Goal: Transaction & Acquisition: Book appointment/travel/reservation

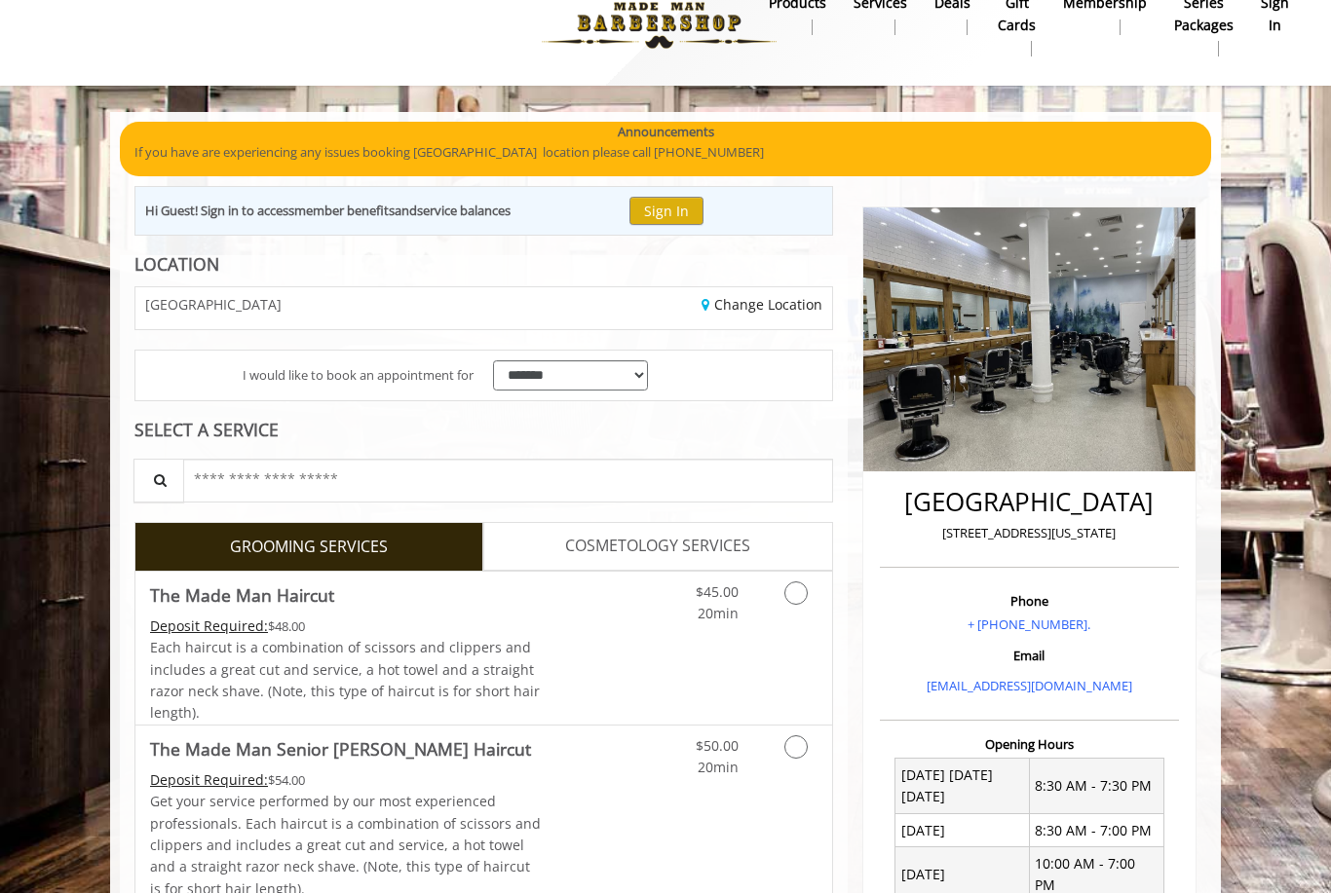
scroll to position [111, 0]
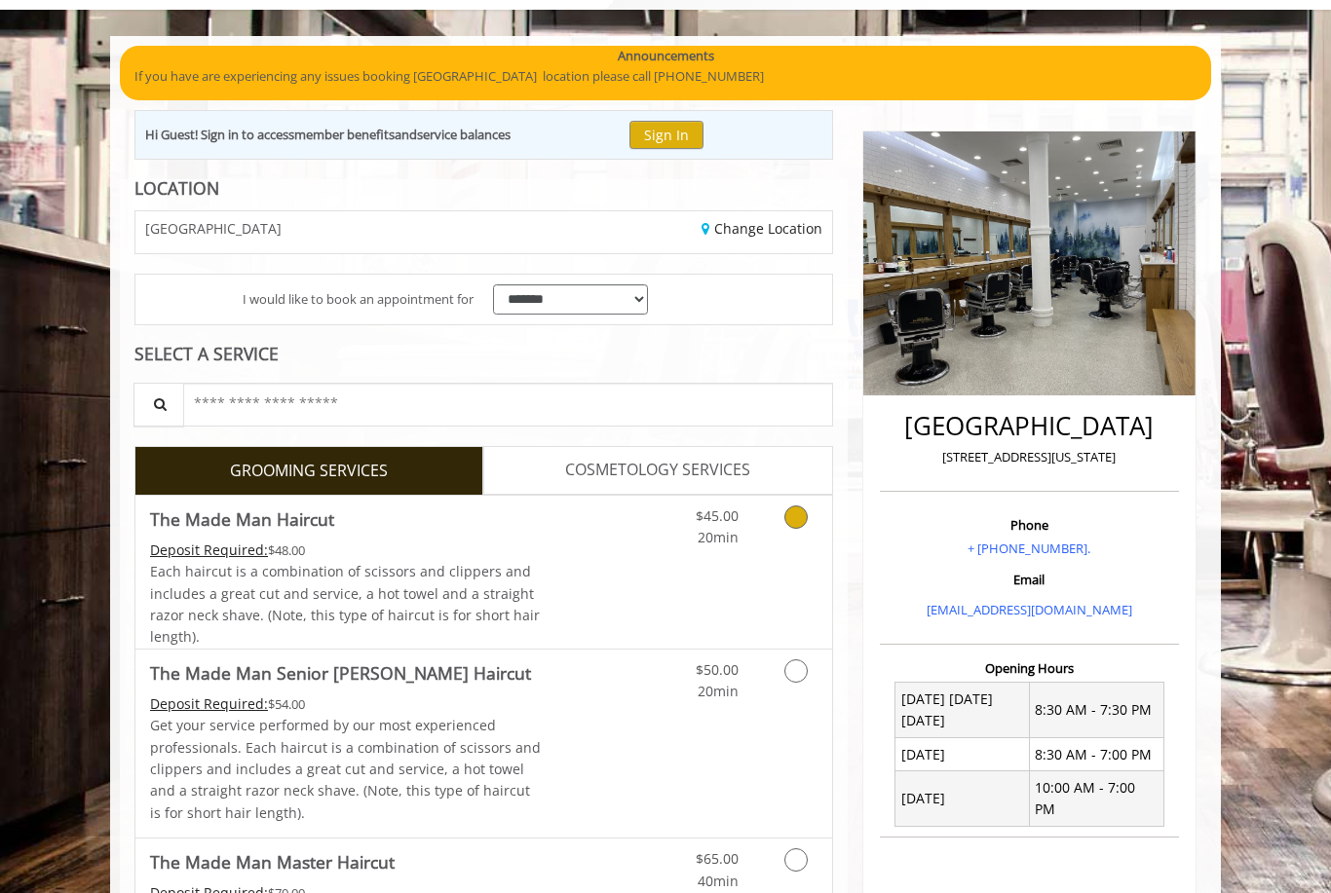
click at [712, 553] on div "$45.00 20min" at bounding box center [745, 572] width 174 height 153
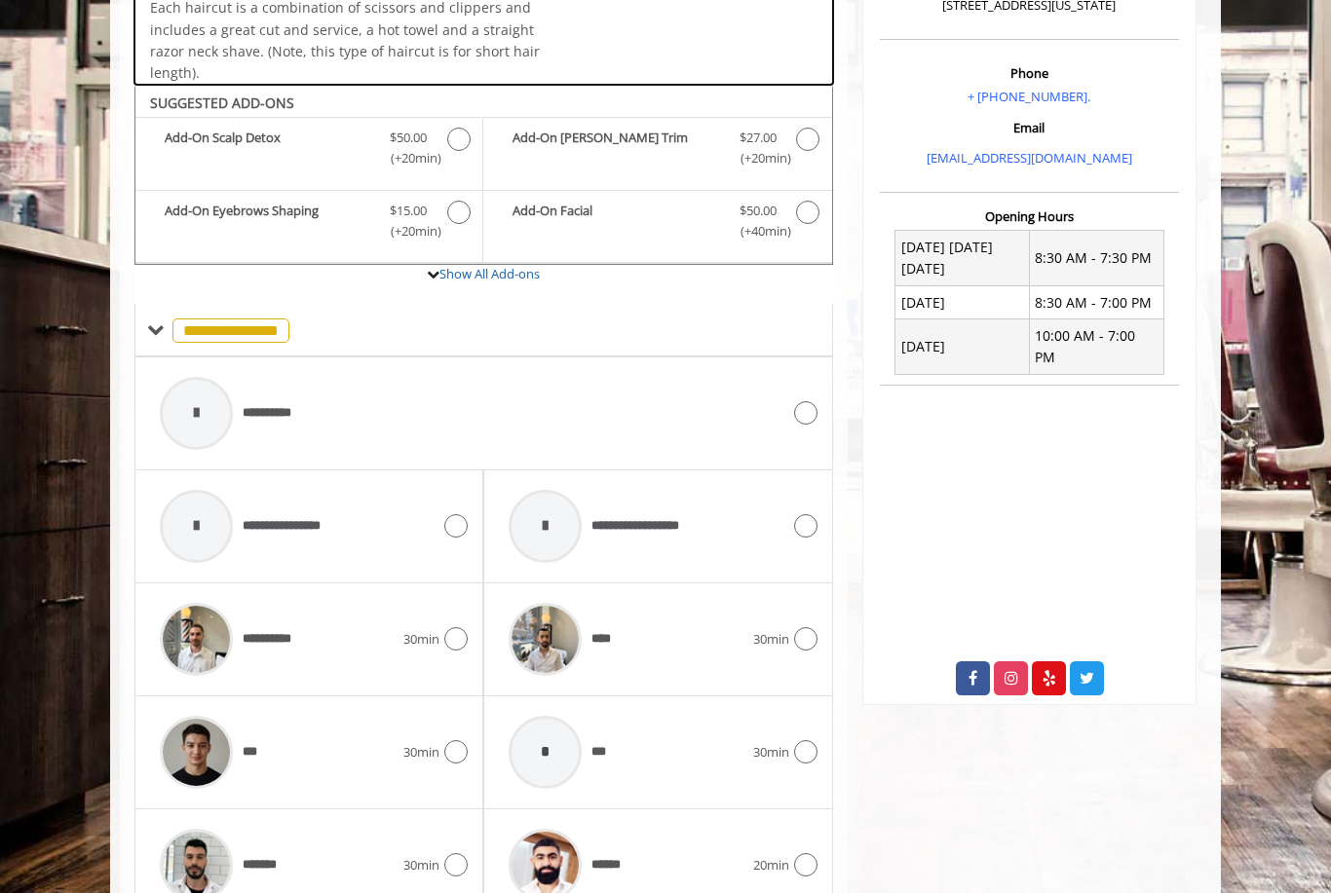
scroll to position [643, 0]
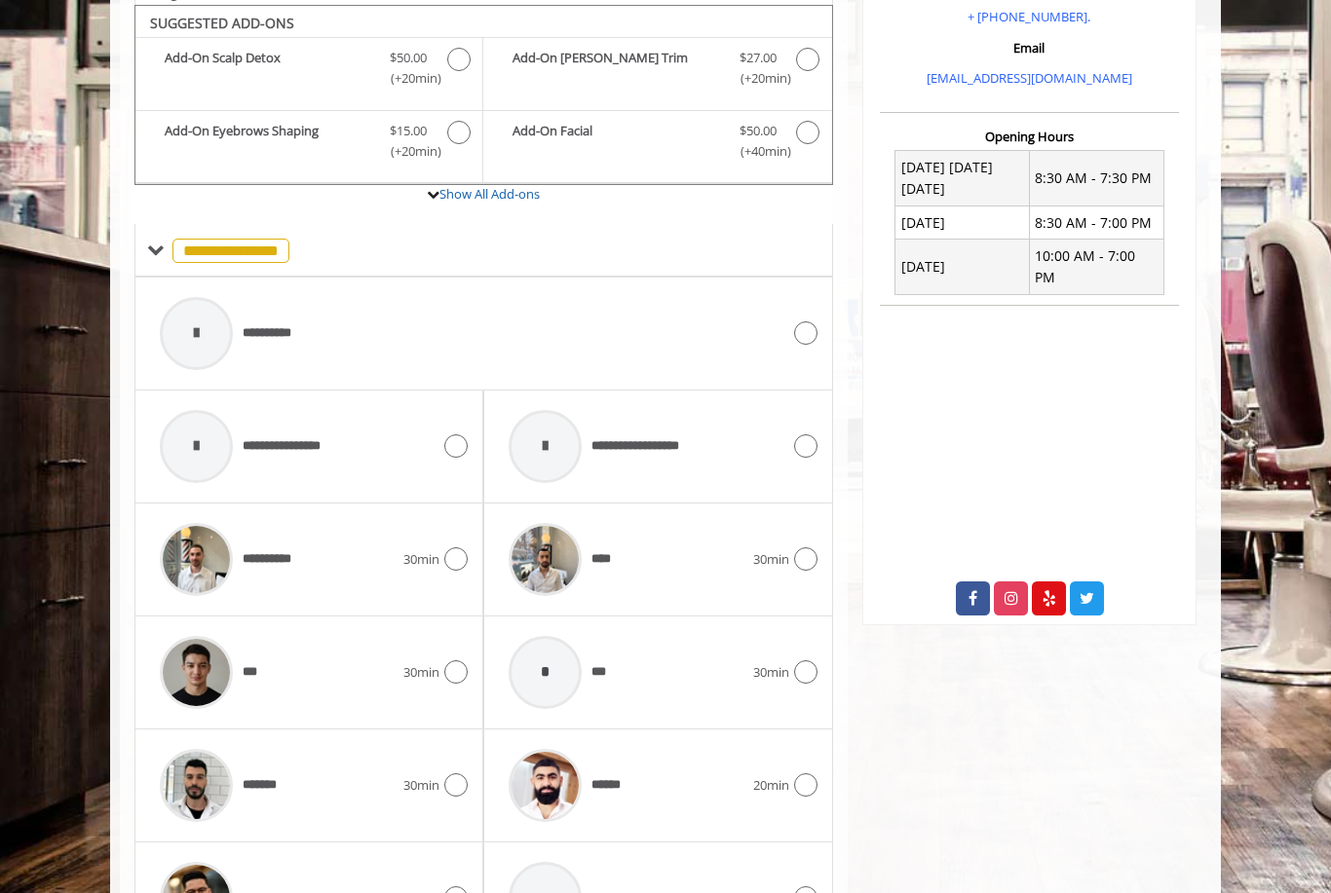
click at [635, 778] on div "******" at bounding box center [625, 785] width 253 height 93
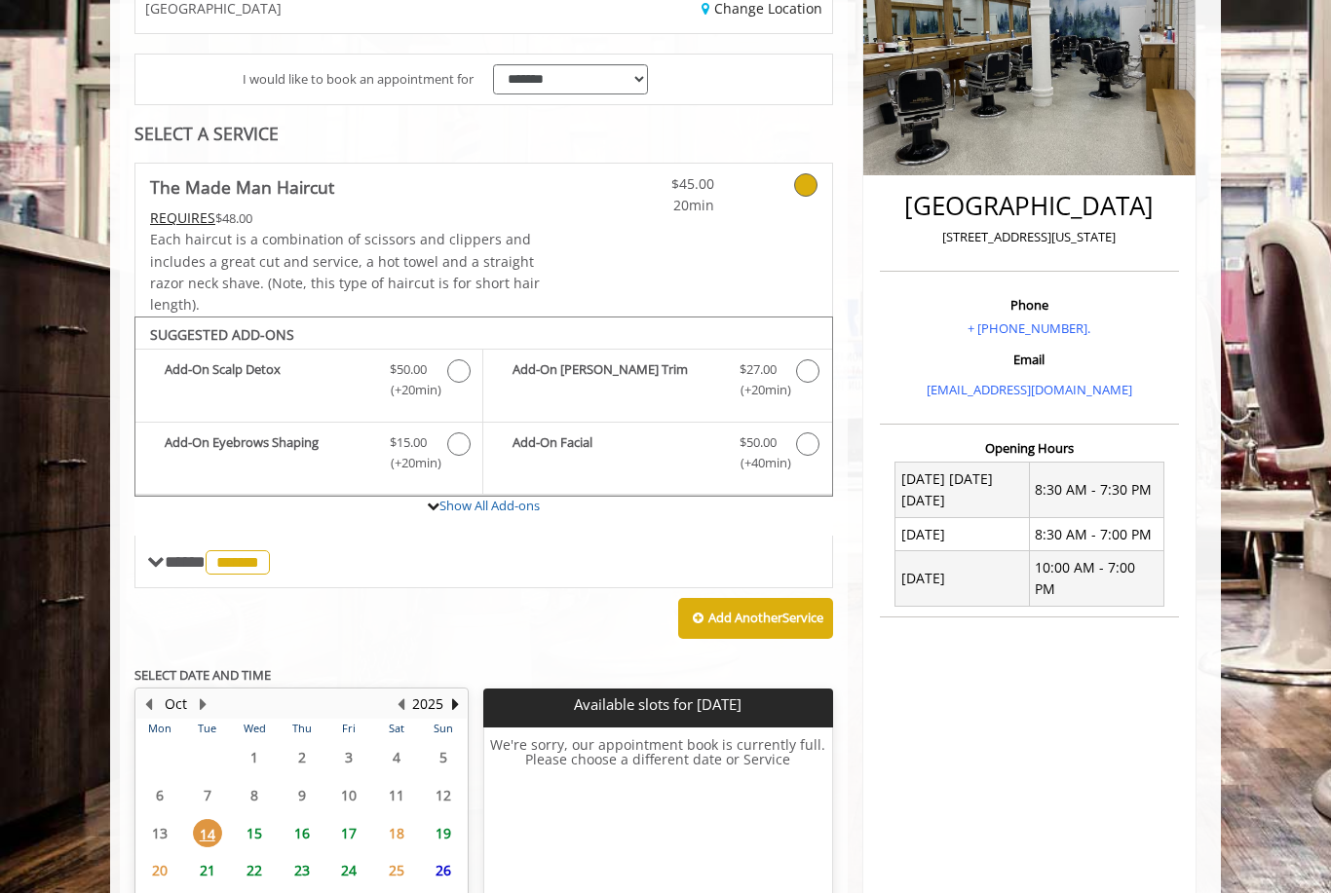
scroll to position [452, 0]
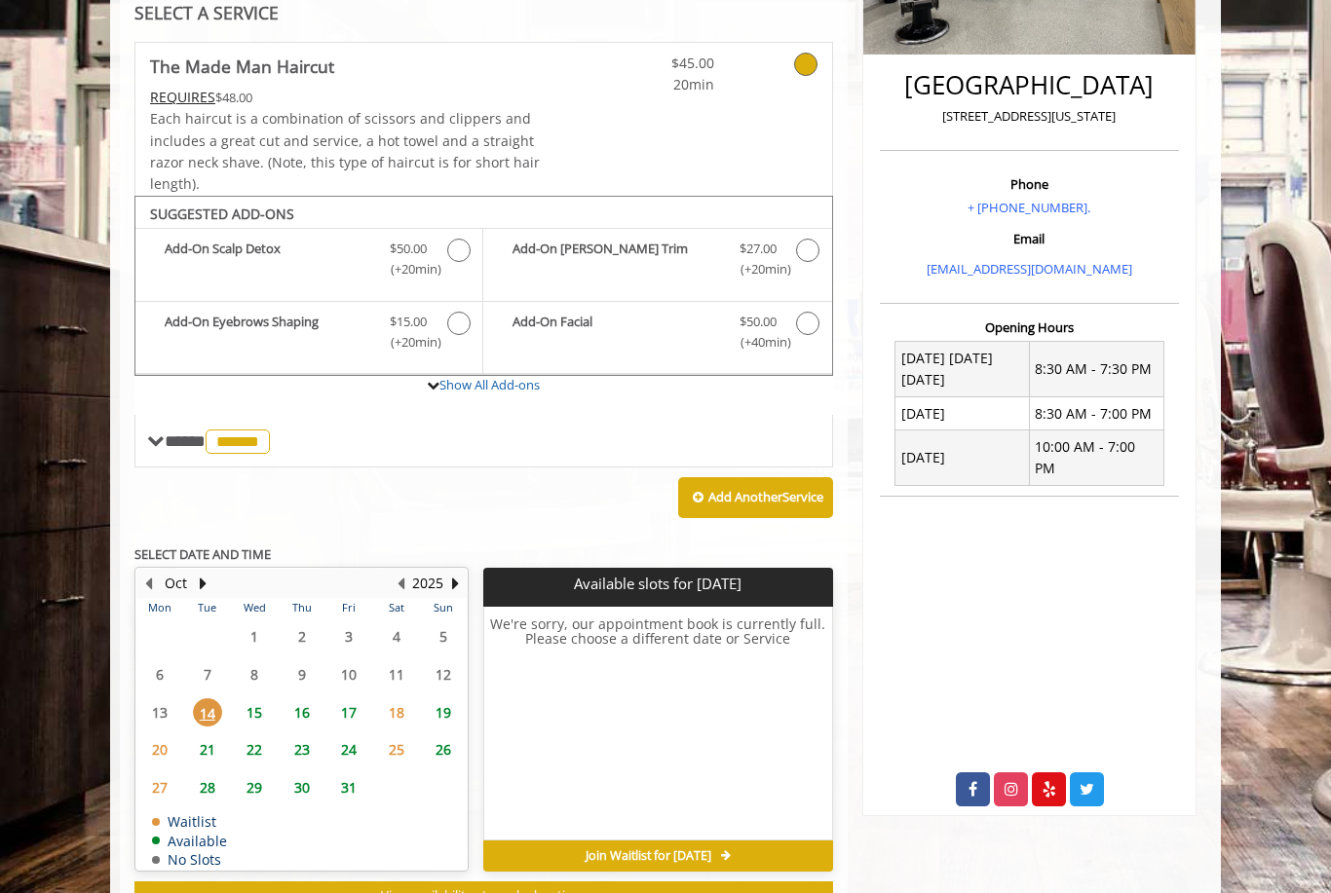
click at [343, 701] on span "17" at bounding box center [348, 712] width 29 height 28
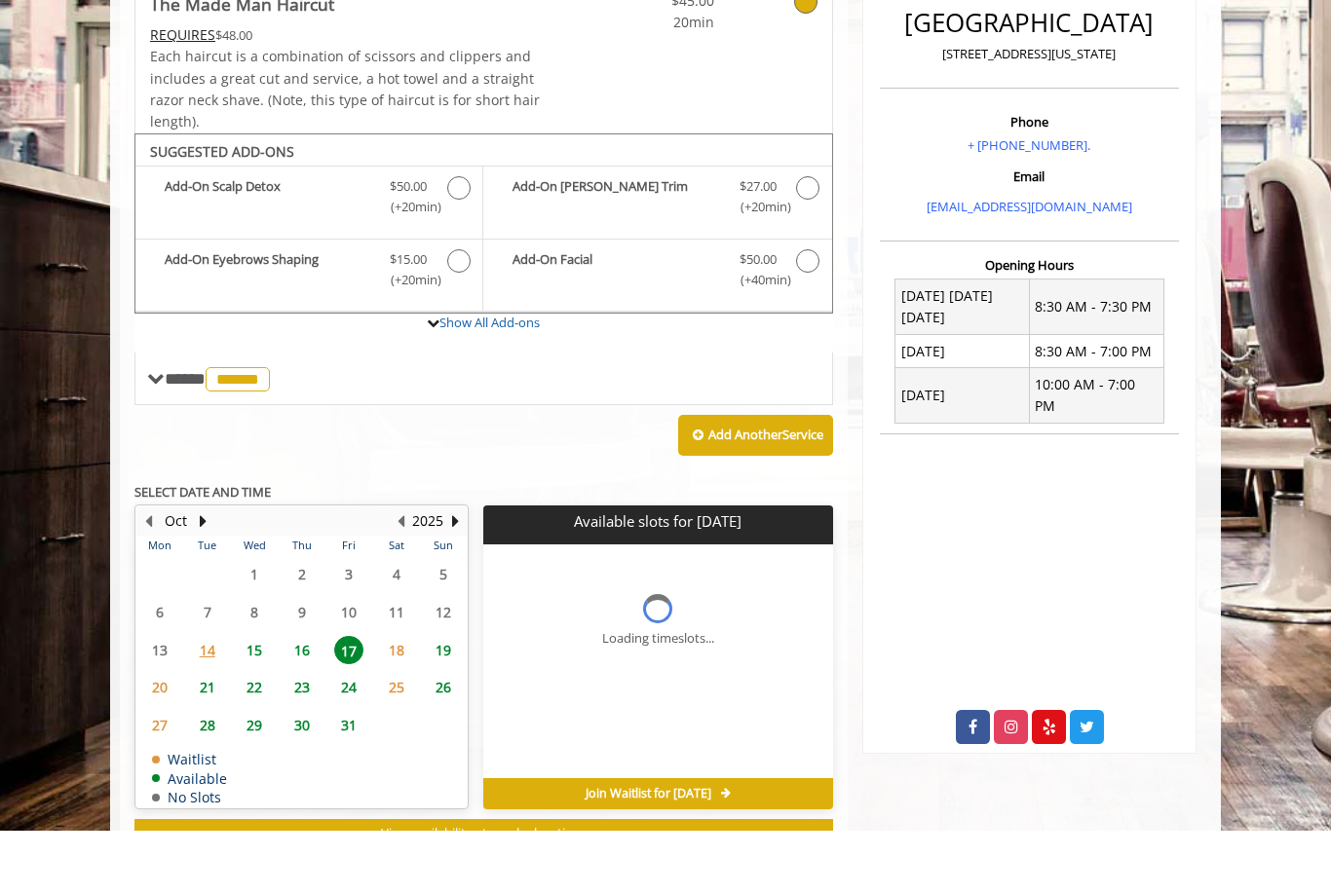
scroll to position [466, 0]
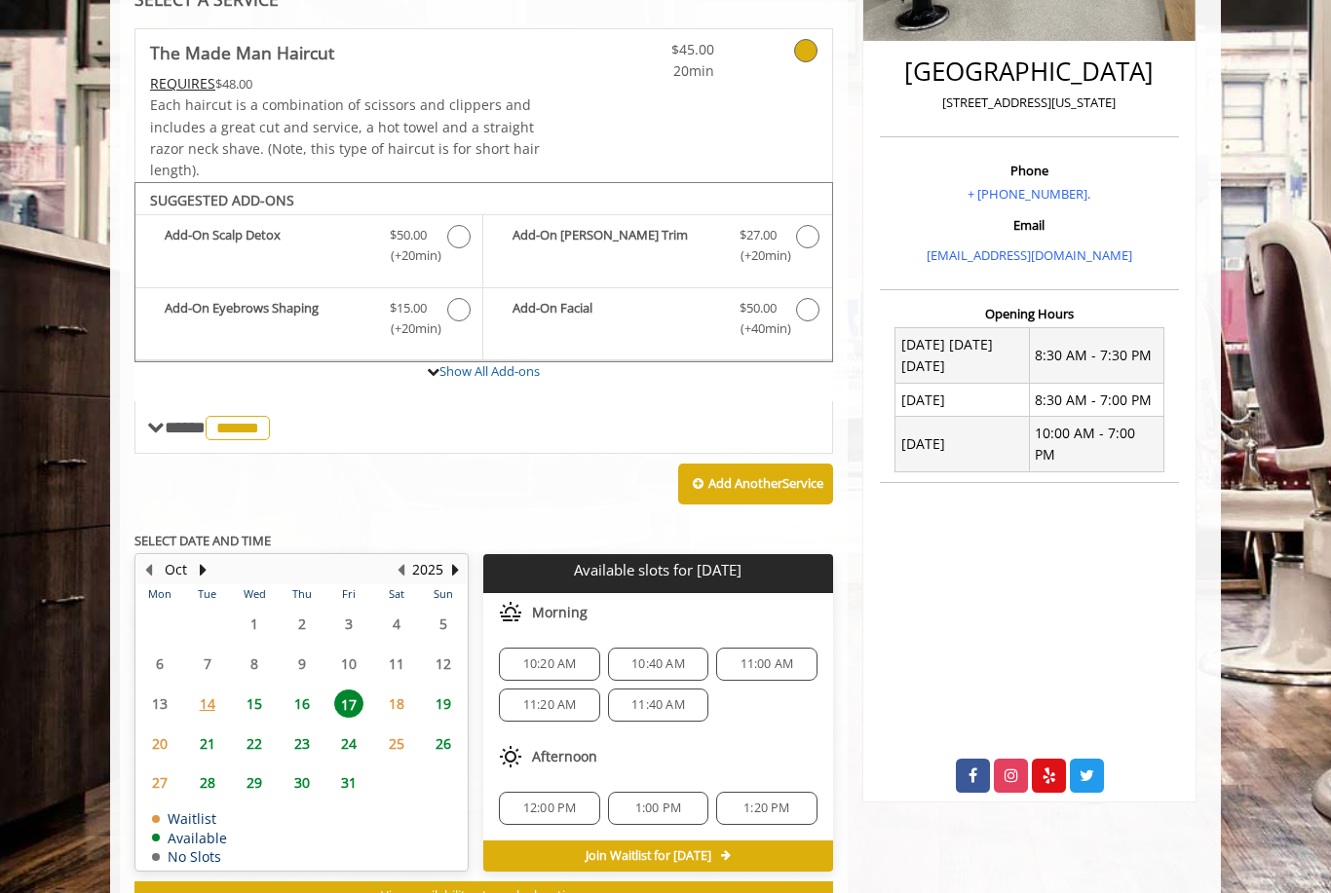
click at [434, 697] on span "19" at bounding box center [443, 704] width 29 height 28
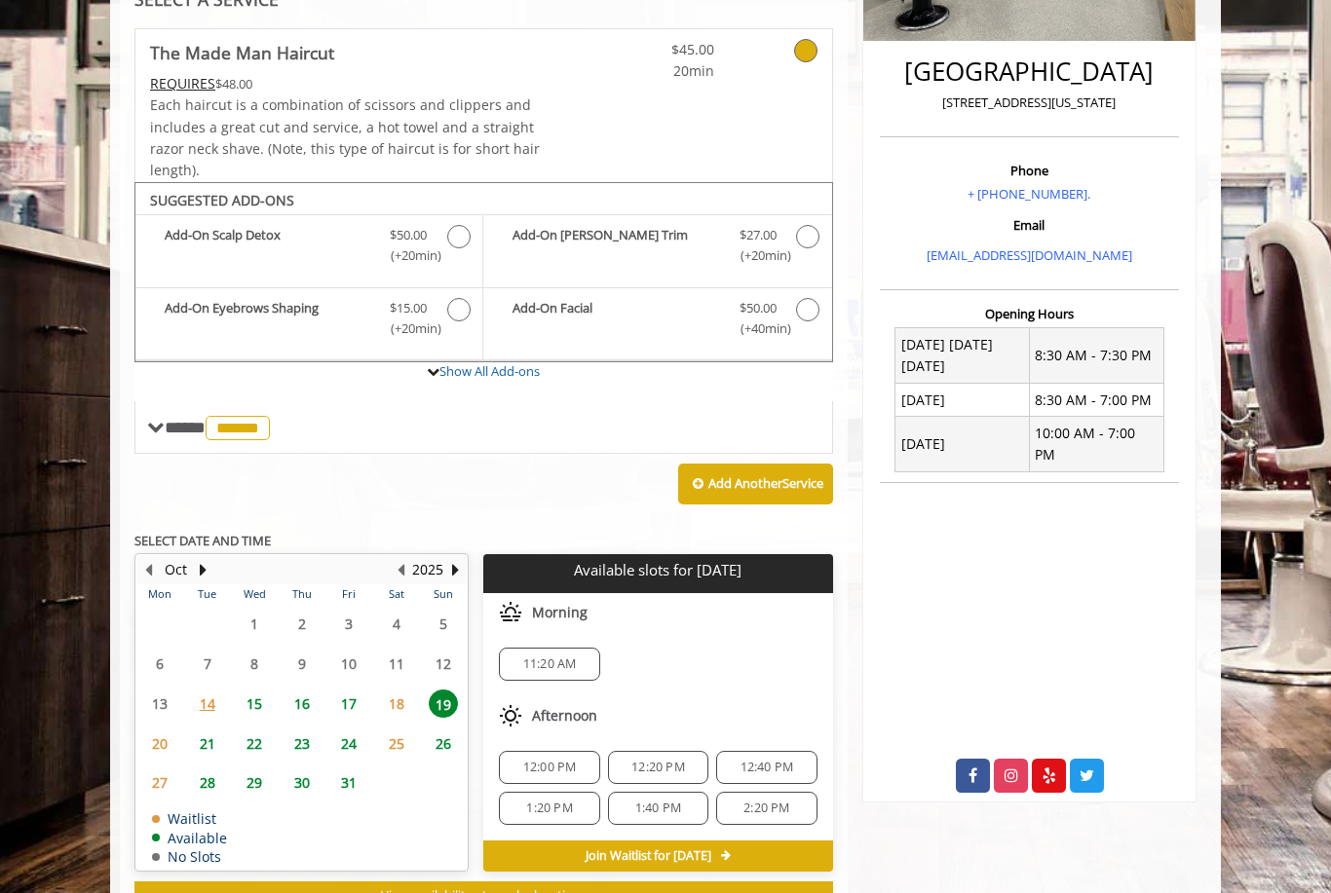
click at [212, 734] on span "21" at bounding box center [207, 744] width 29 height 28
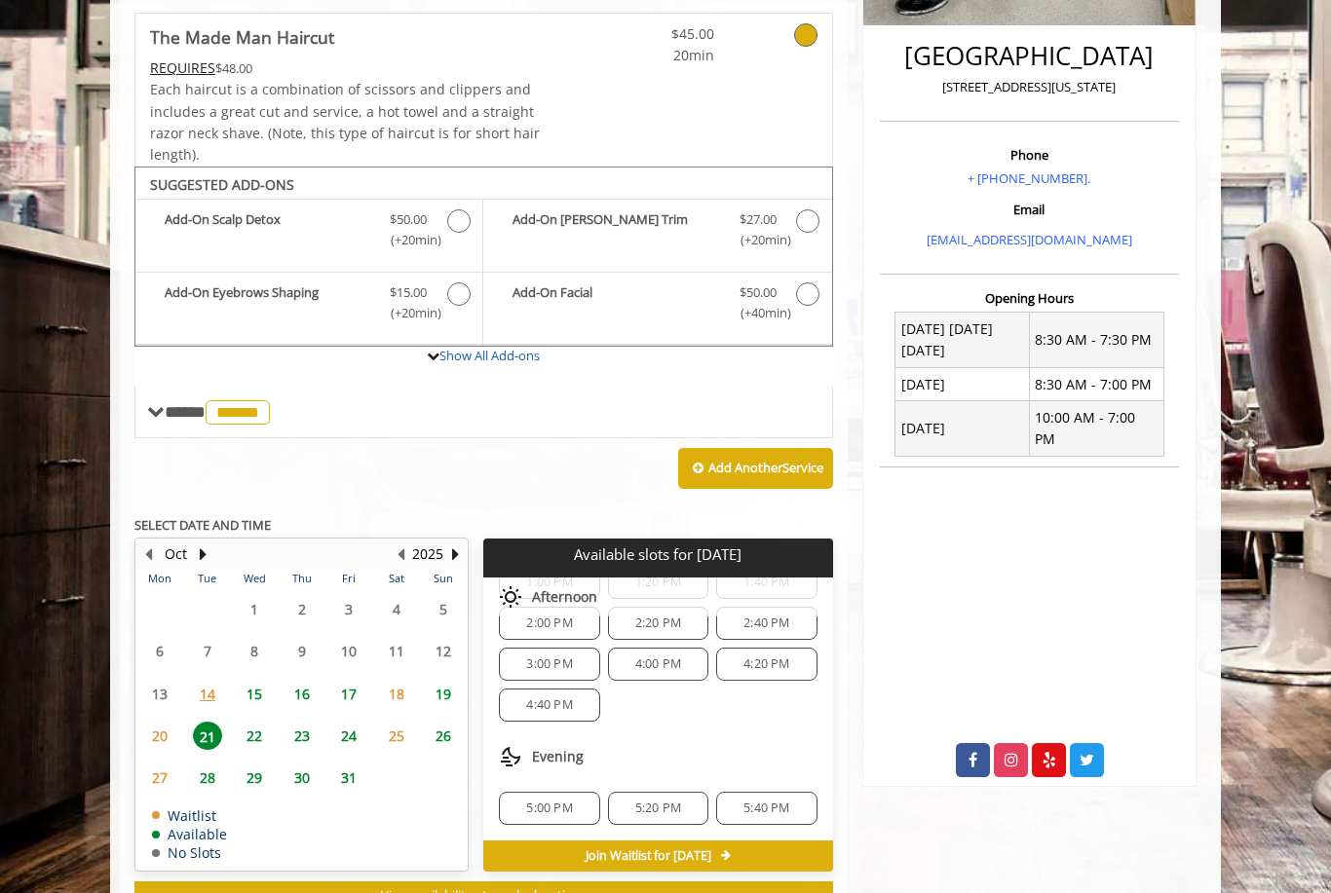
scroll to position [251, 0]
click at [770, 801] on span "5:40 PM" at bounding box center [766, 809] width 46 height 16
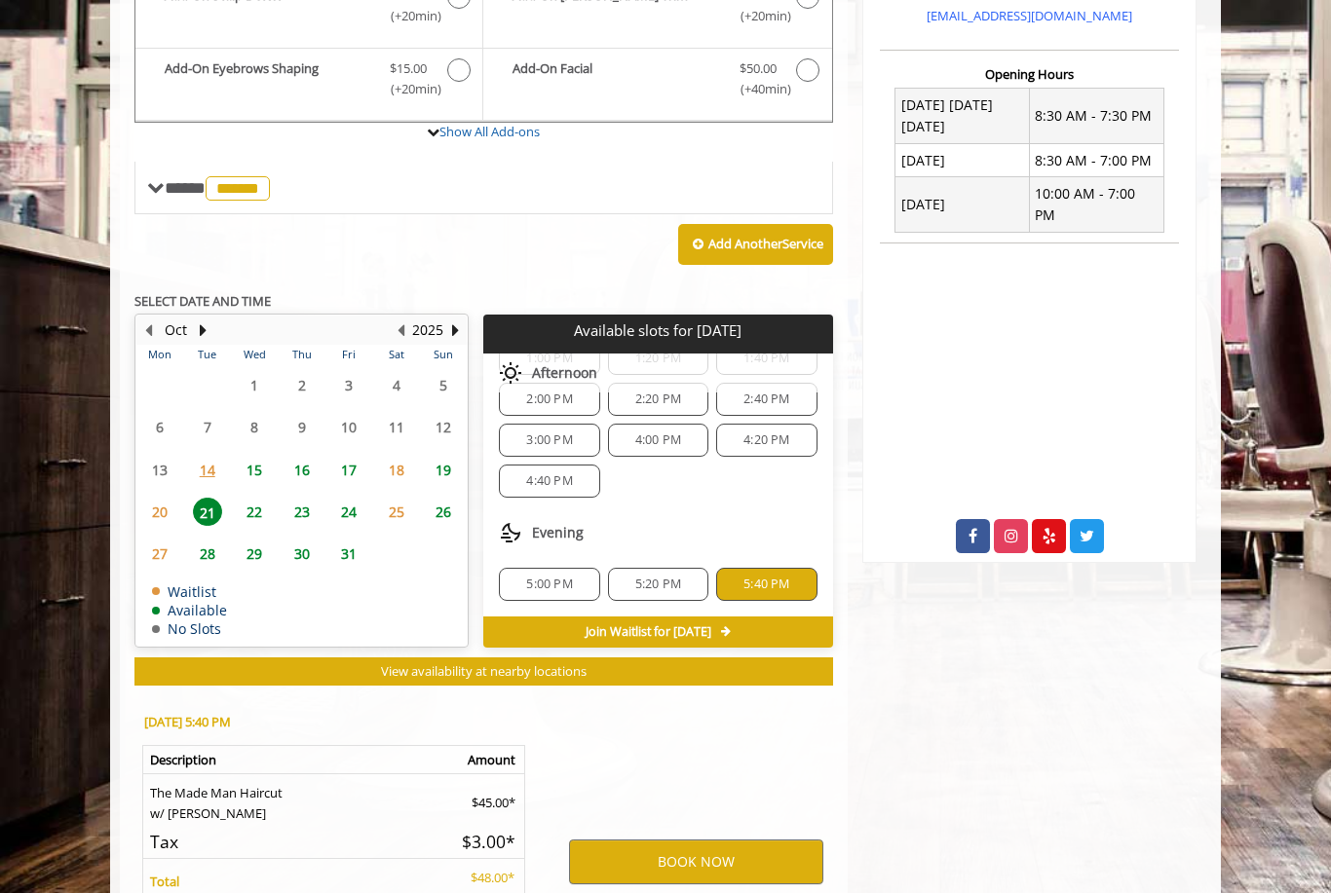
scroll to position [828, 0]
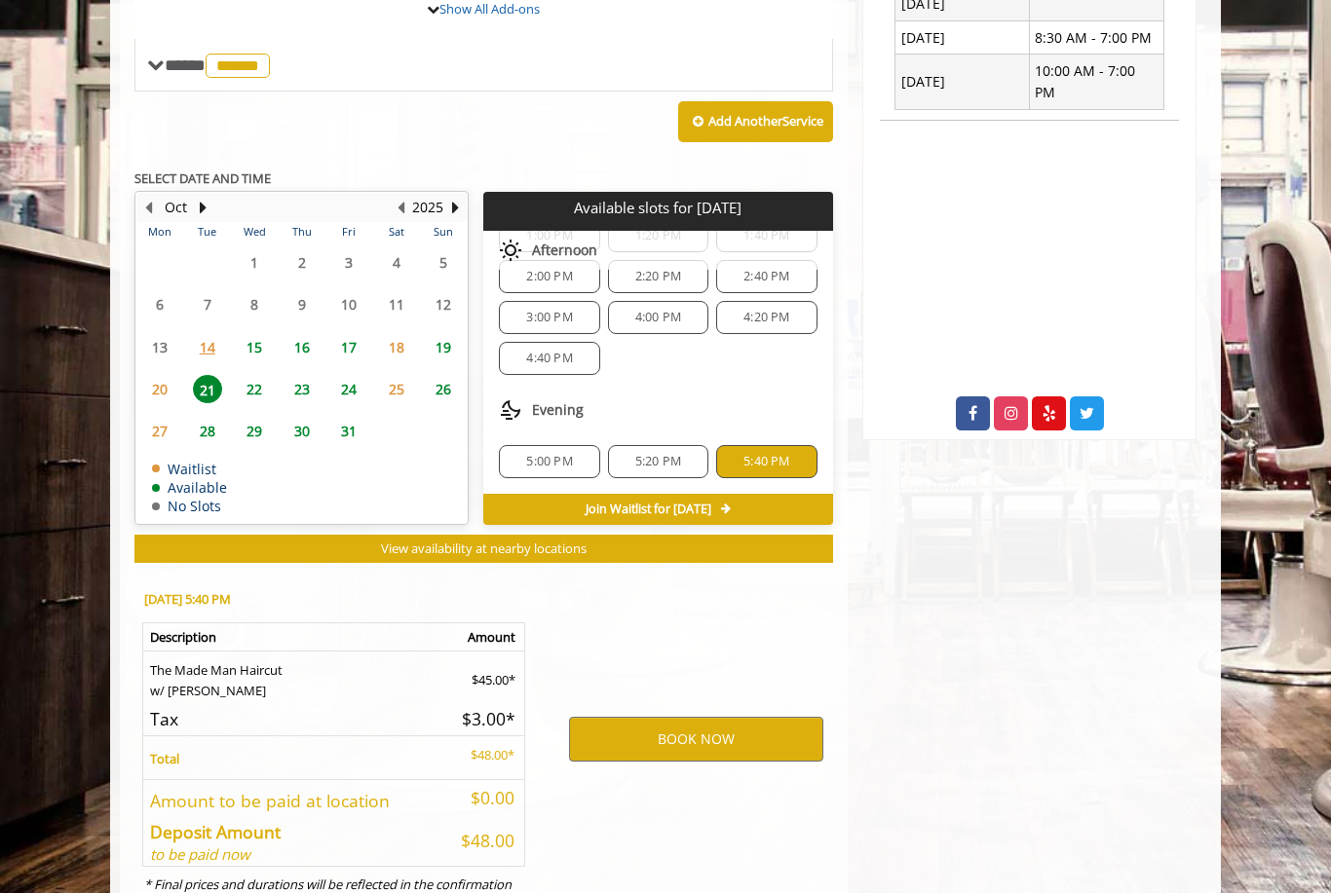
click at [298, 378] on span "23" at bounding box center [301, 389] width 29 height 28
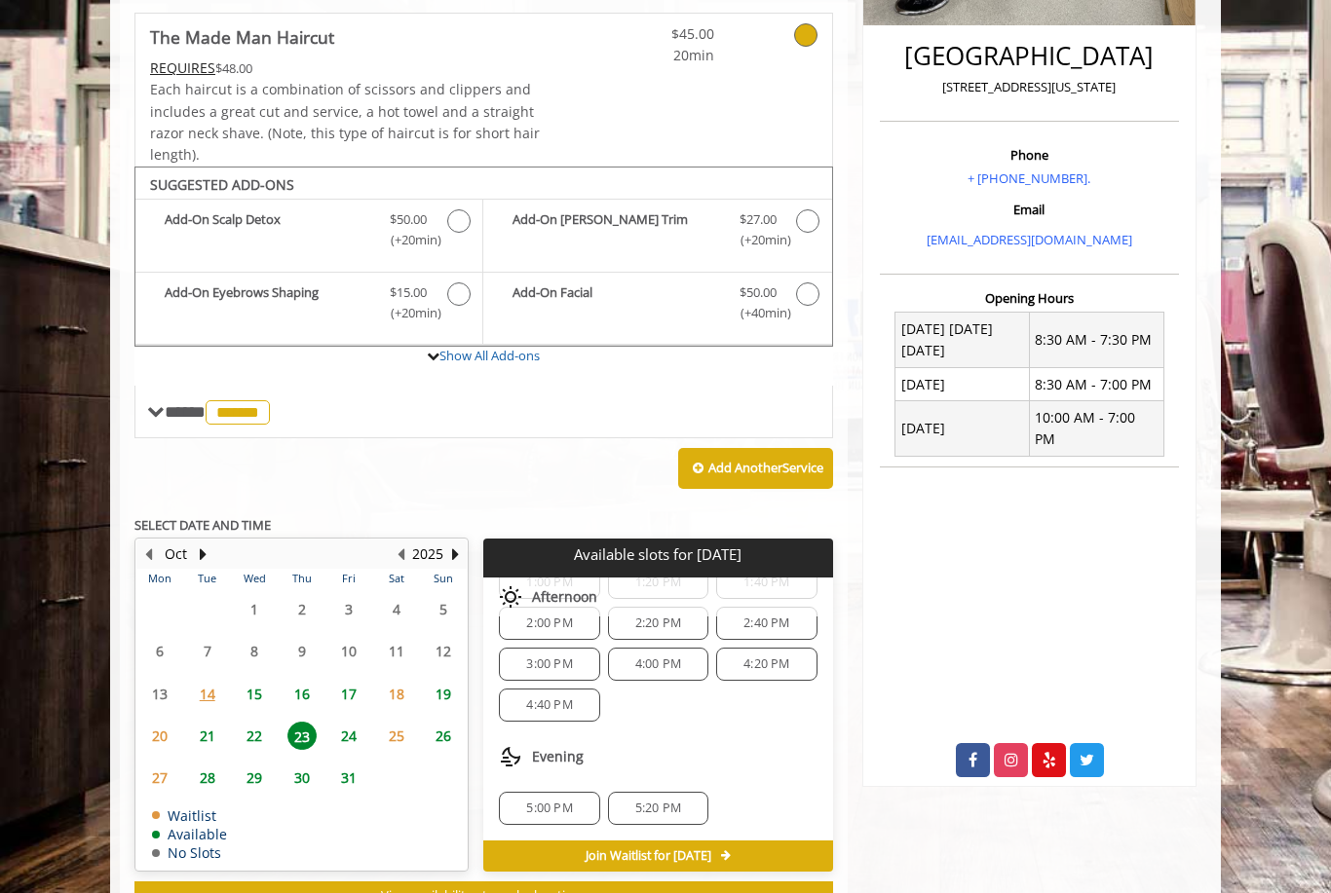
scroll to position [66, 0]
click at [679, 802] on span "5:20 PM" at bounding box center [658, 809] width 46 height 16
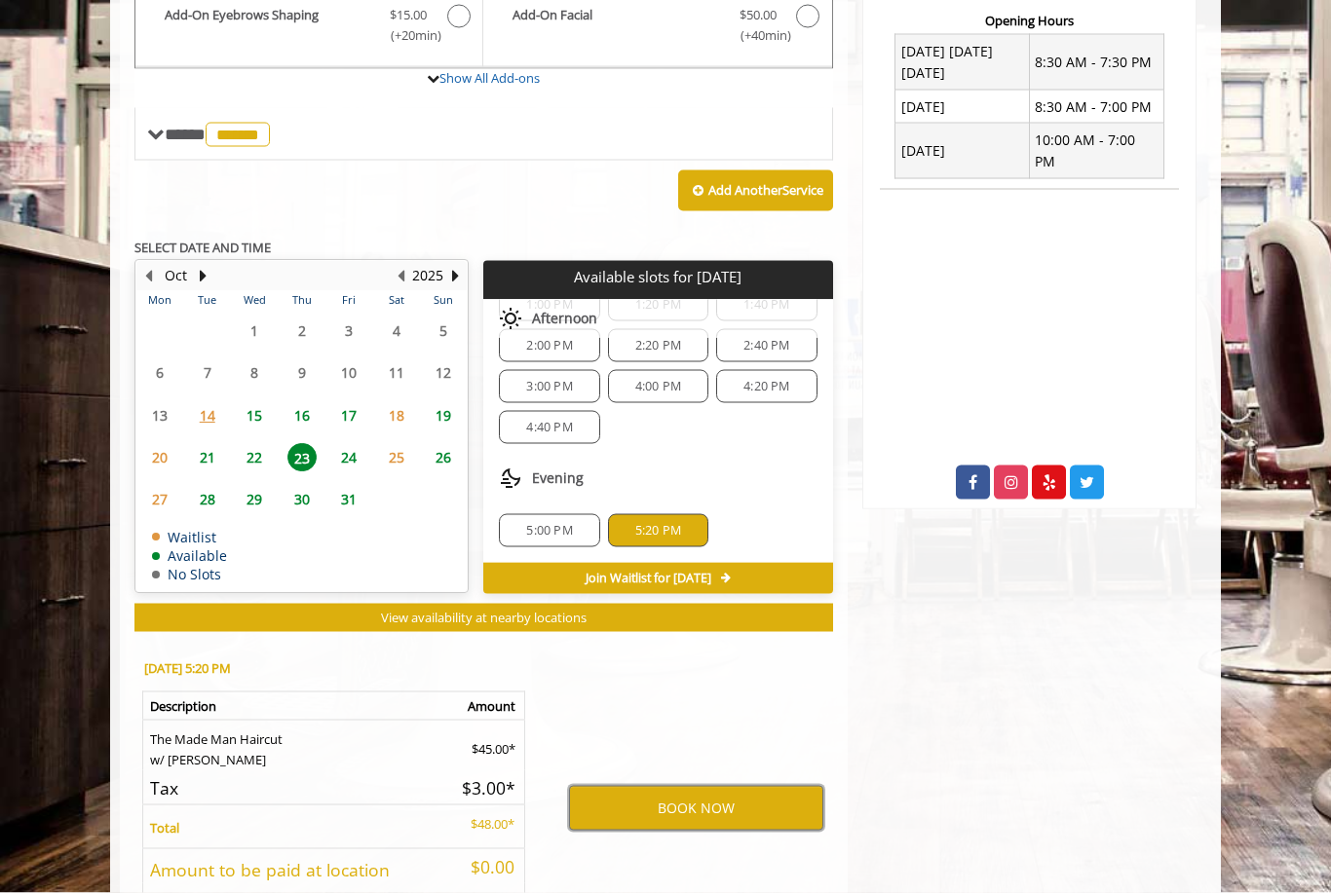
scroll to position [779, 0]
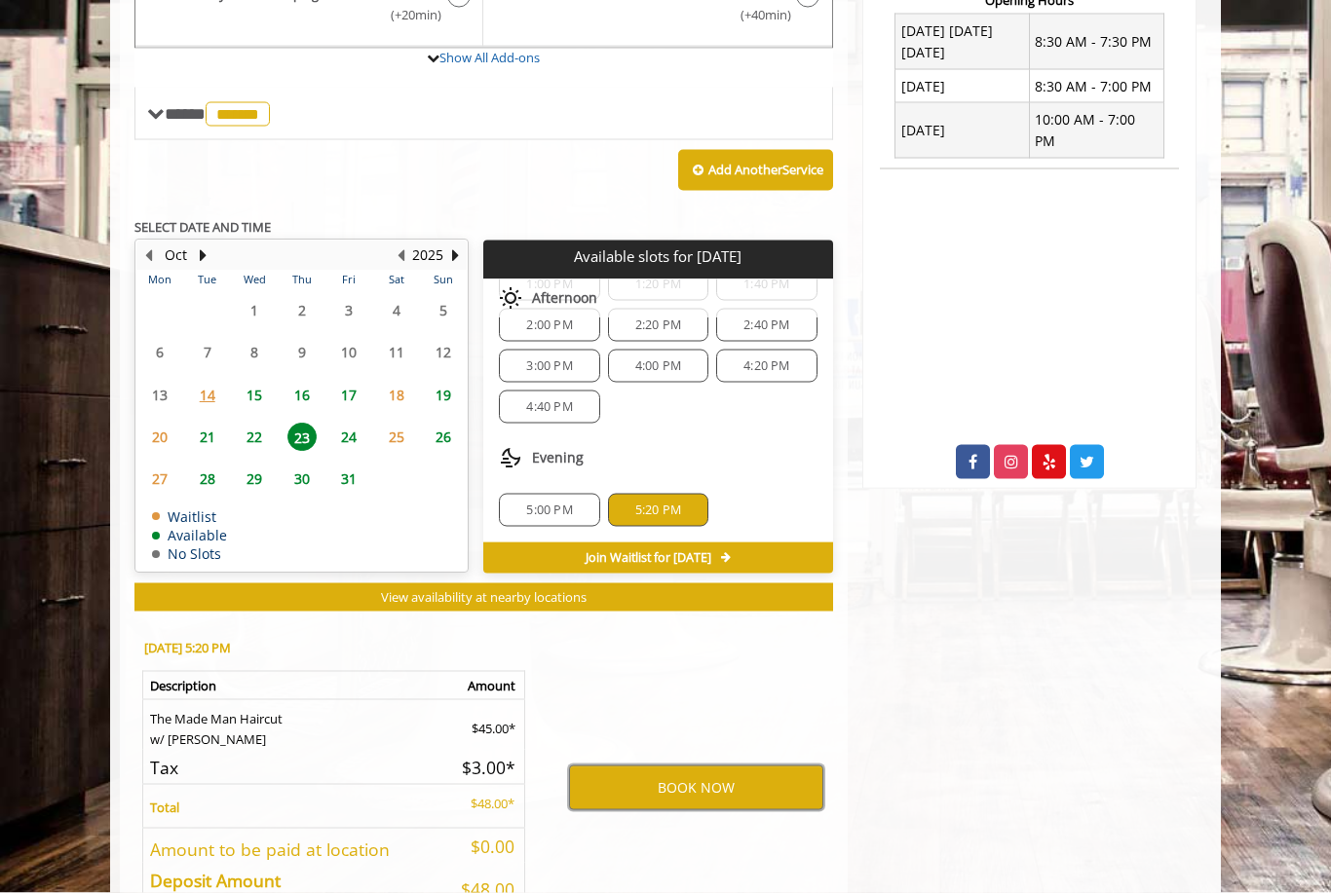
click at [706, 789] on button "BOOK NOW" at bounding box center [696, 788] width 254 height 45
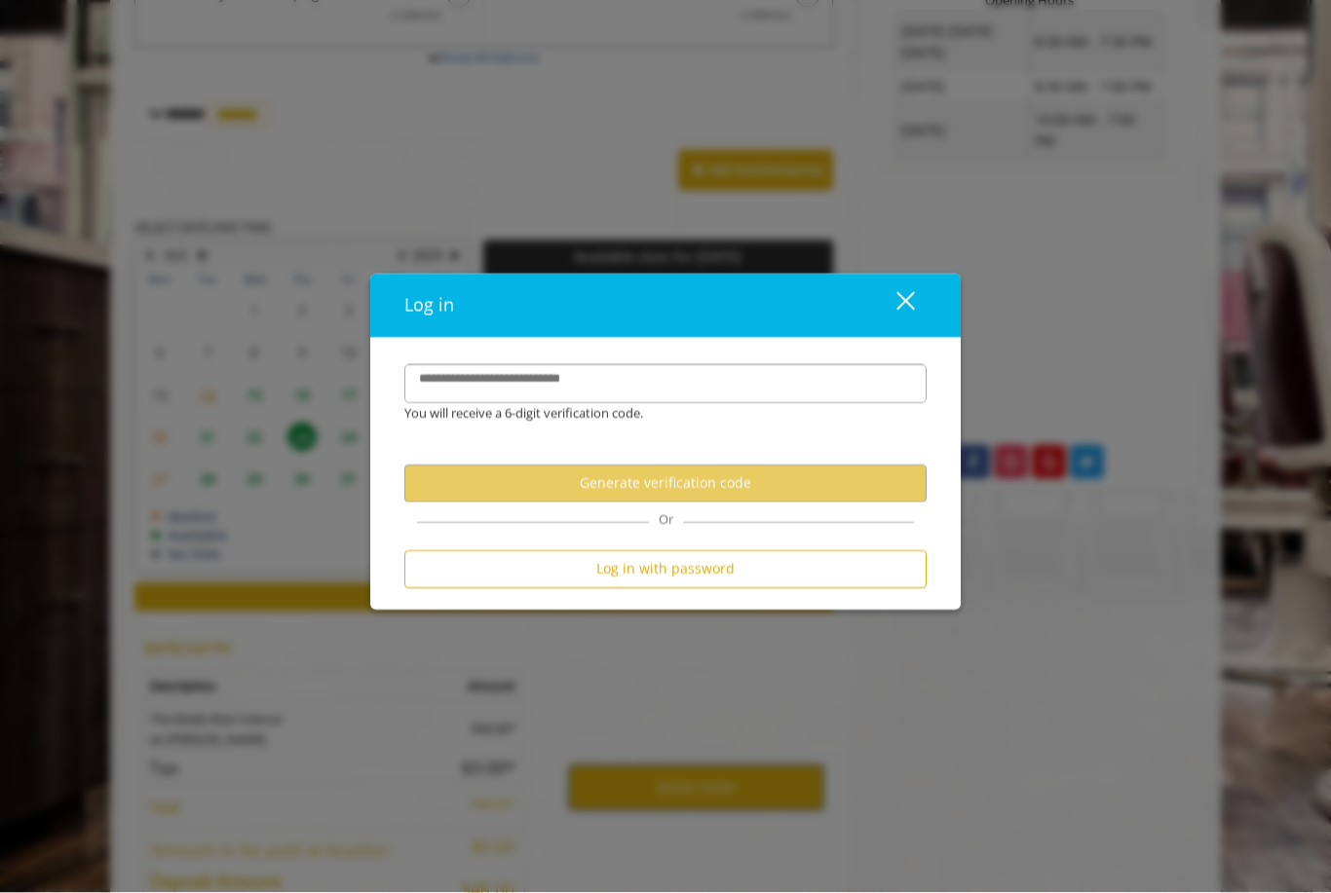
scroll to position [780, 0]
click at [764, 588] on button "Log in with password" at bounding box center [665, 569] width 522 height 38
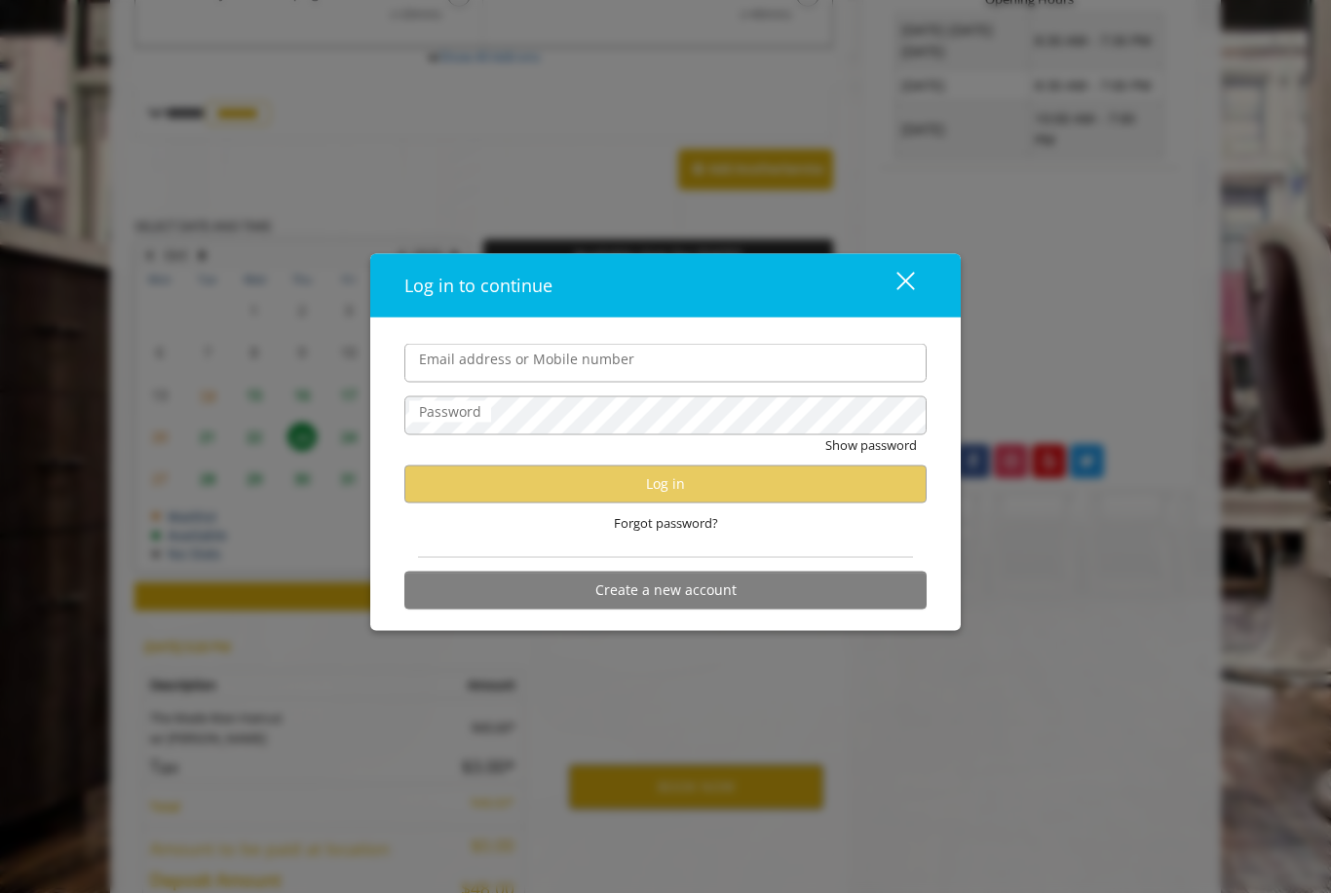
scroll to position [779, 0]
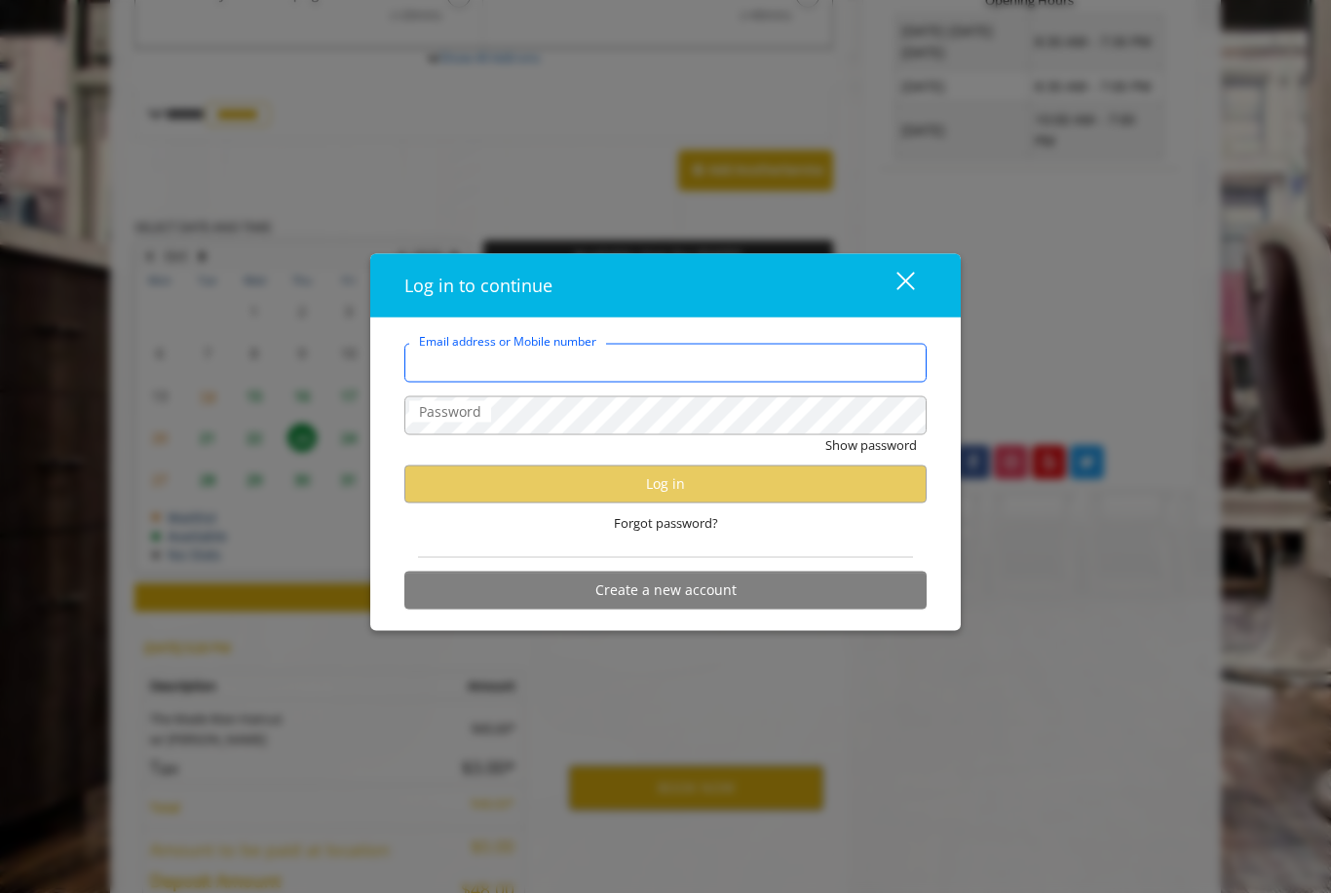
type input "**********"
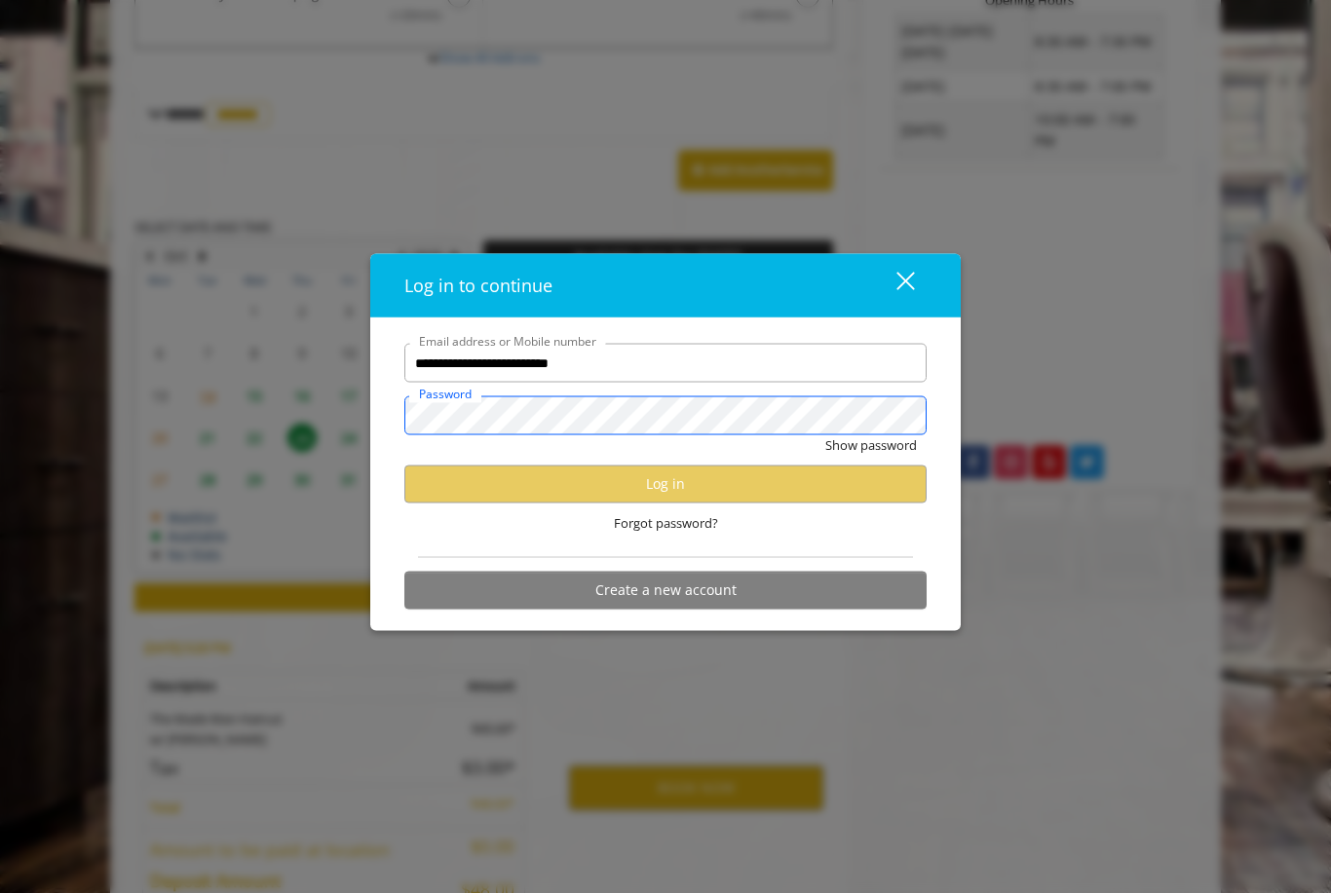
scroll to position [0, 0]
click at [916, 305] on button "close" at bounding box center [893, 285] width 66 height 40
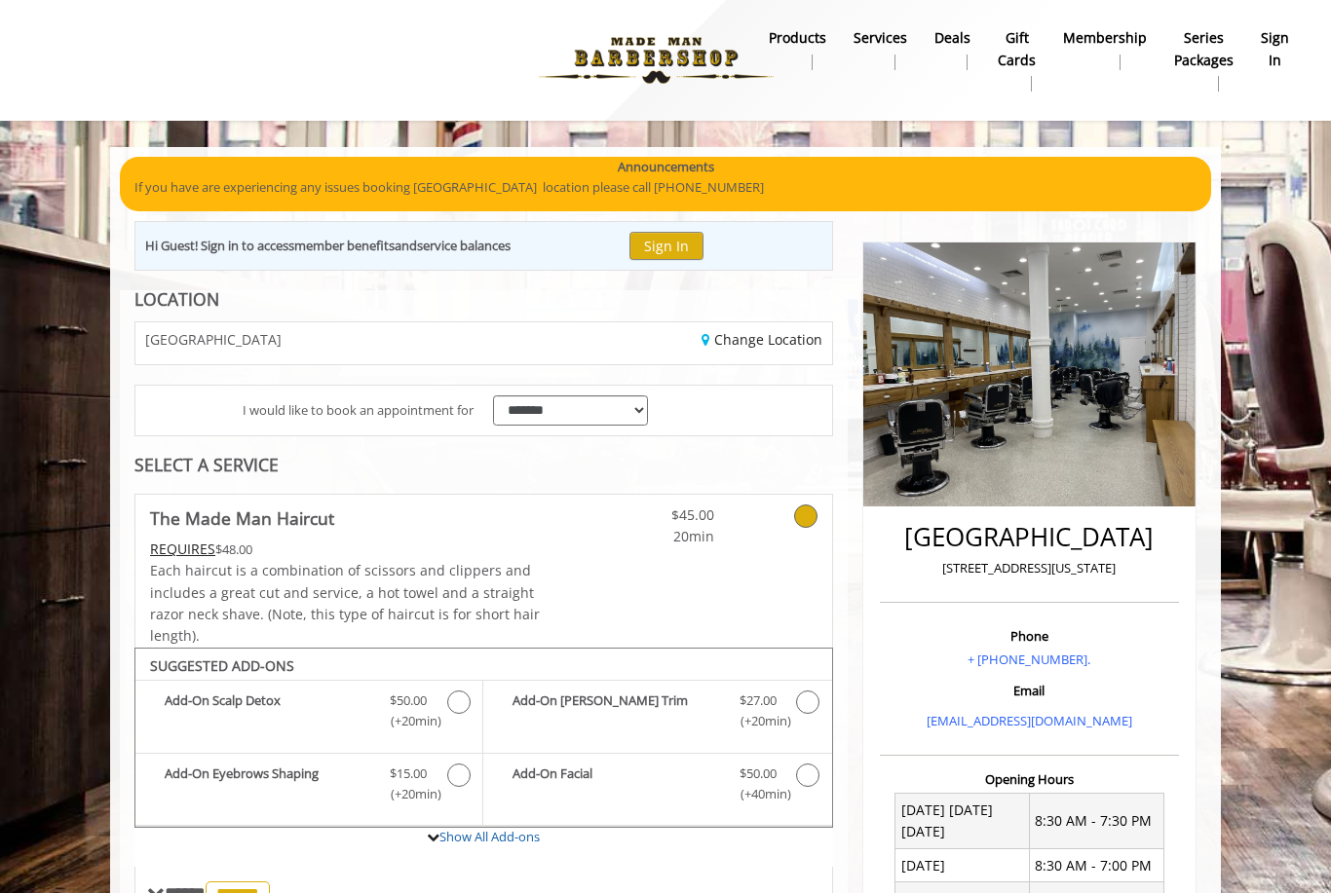
click at [1274, 55] on b "sign in" at bounding box center [1275, 49] width 28 height 44
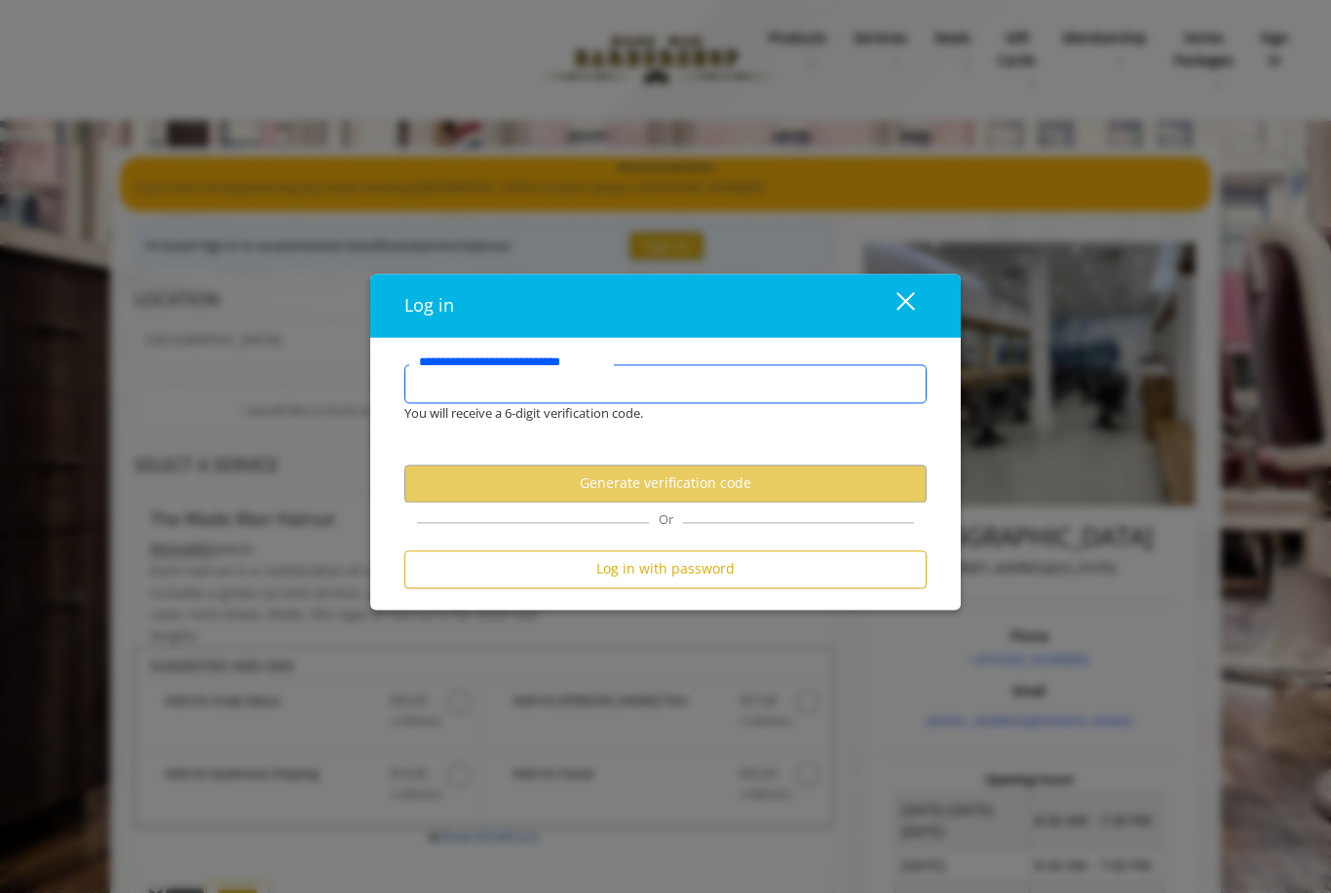
click at [827, 384] on input "**********" at bounding box center [665, 383] width 522 height 39
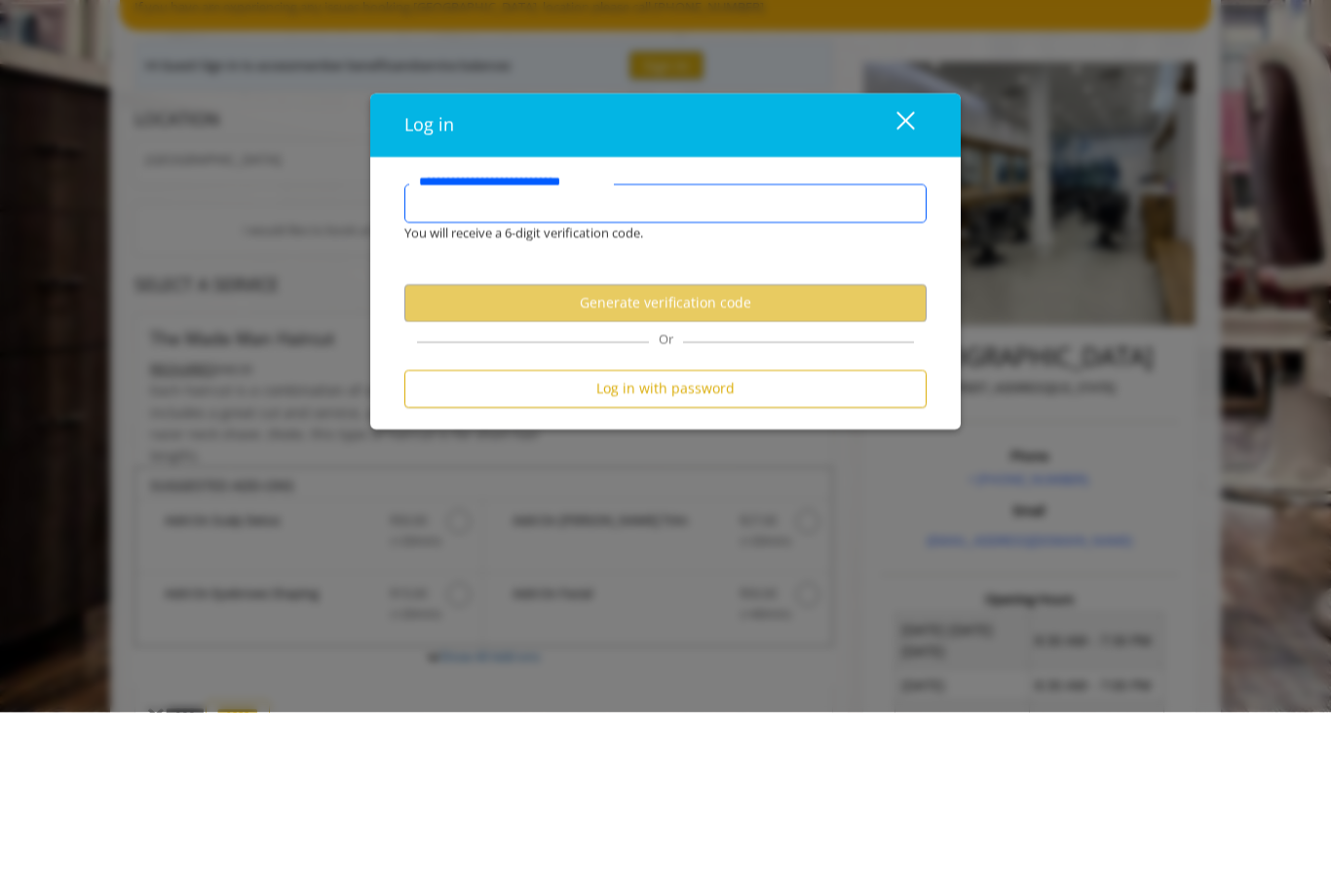
type input "**********"
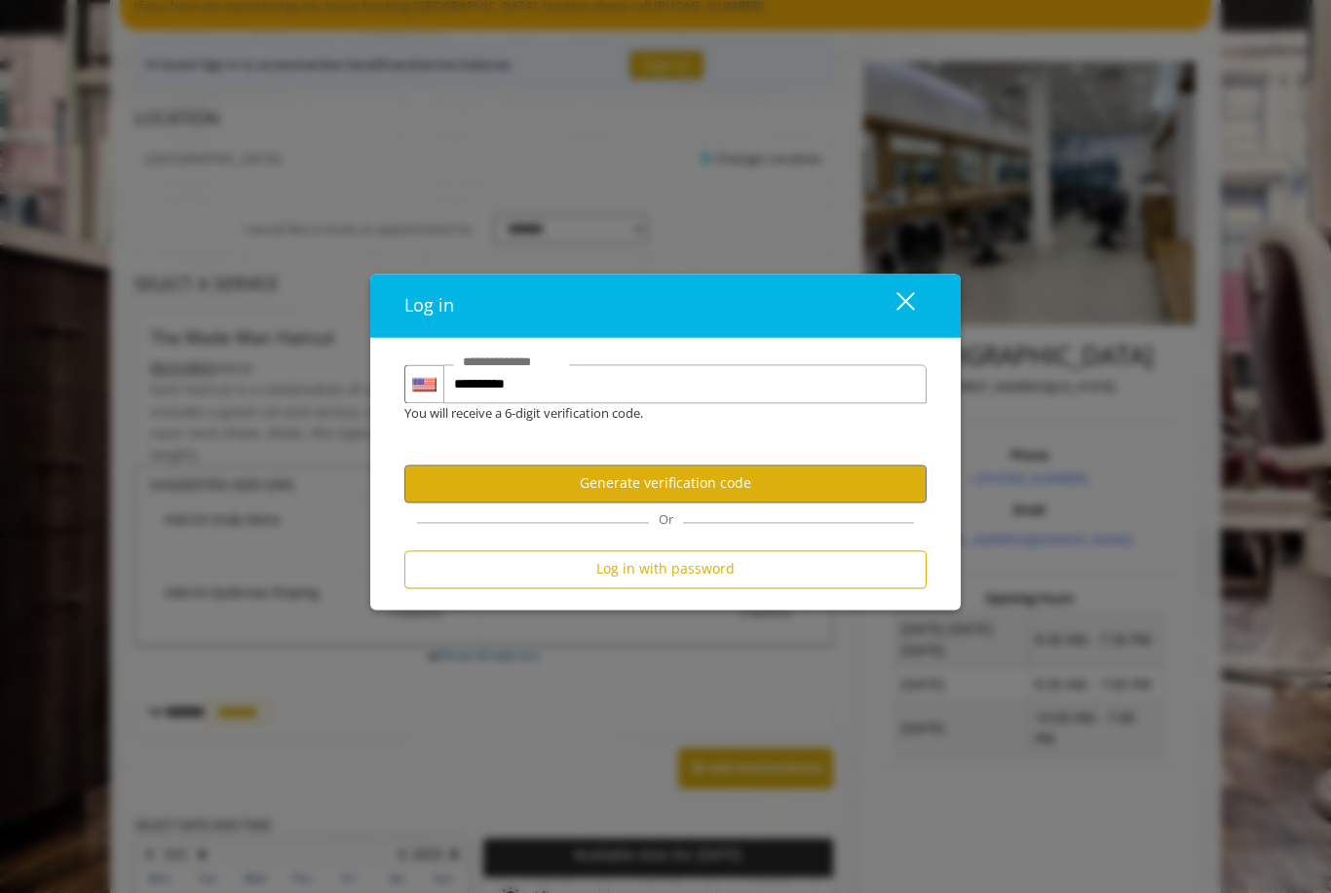
click at [744, 470] on button "Generate verification code" at bounding box center [665, 484] width 522 height 38
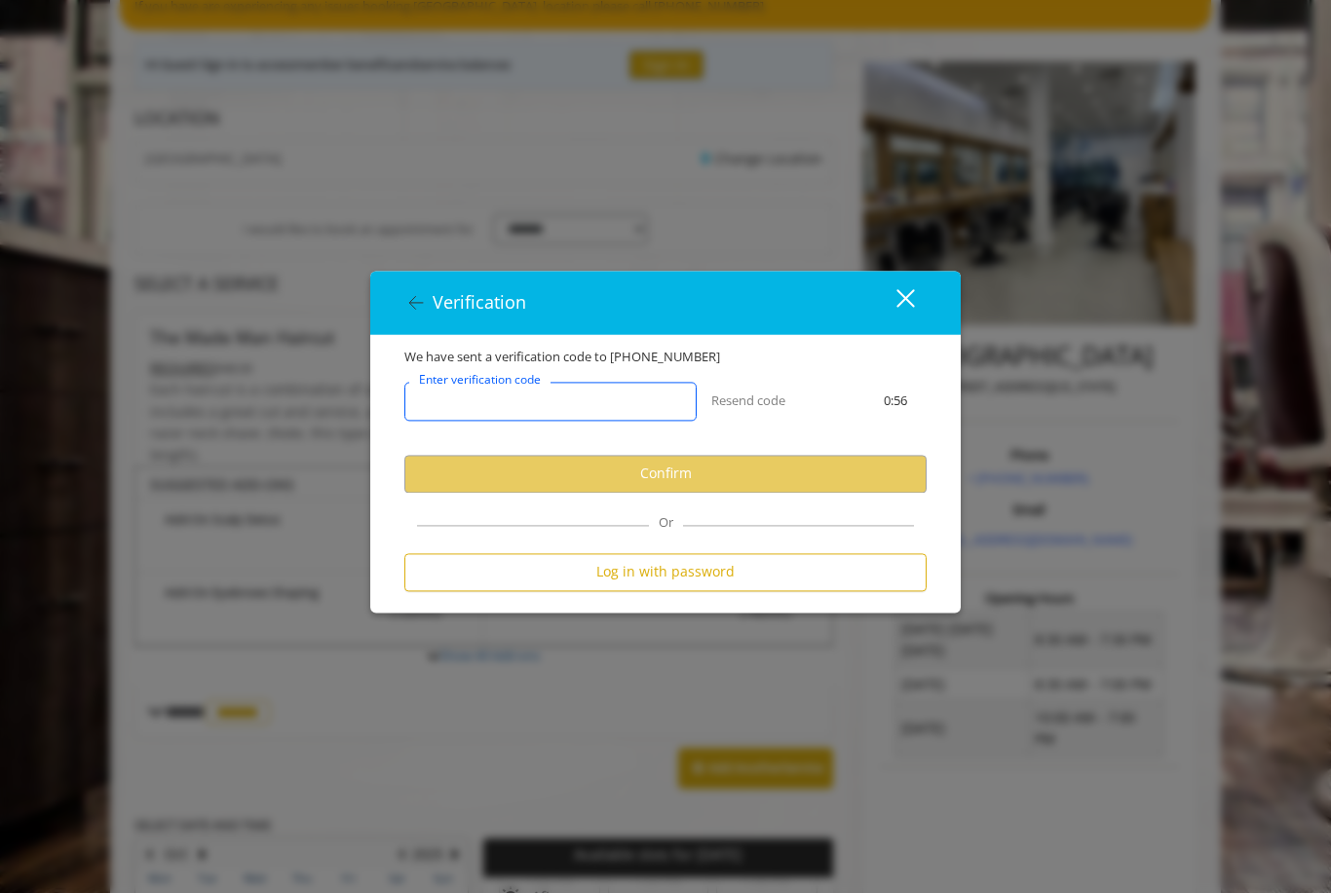
click at [634, 403] on input "Enter verification code" at bounding box center [550, 401] width 292 height 39
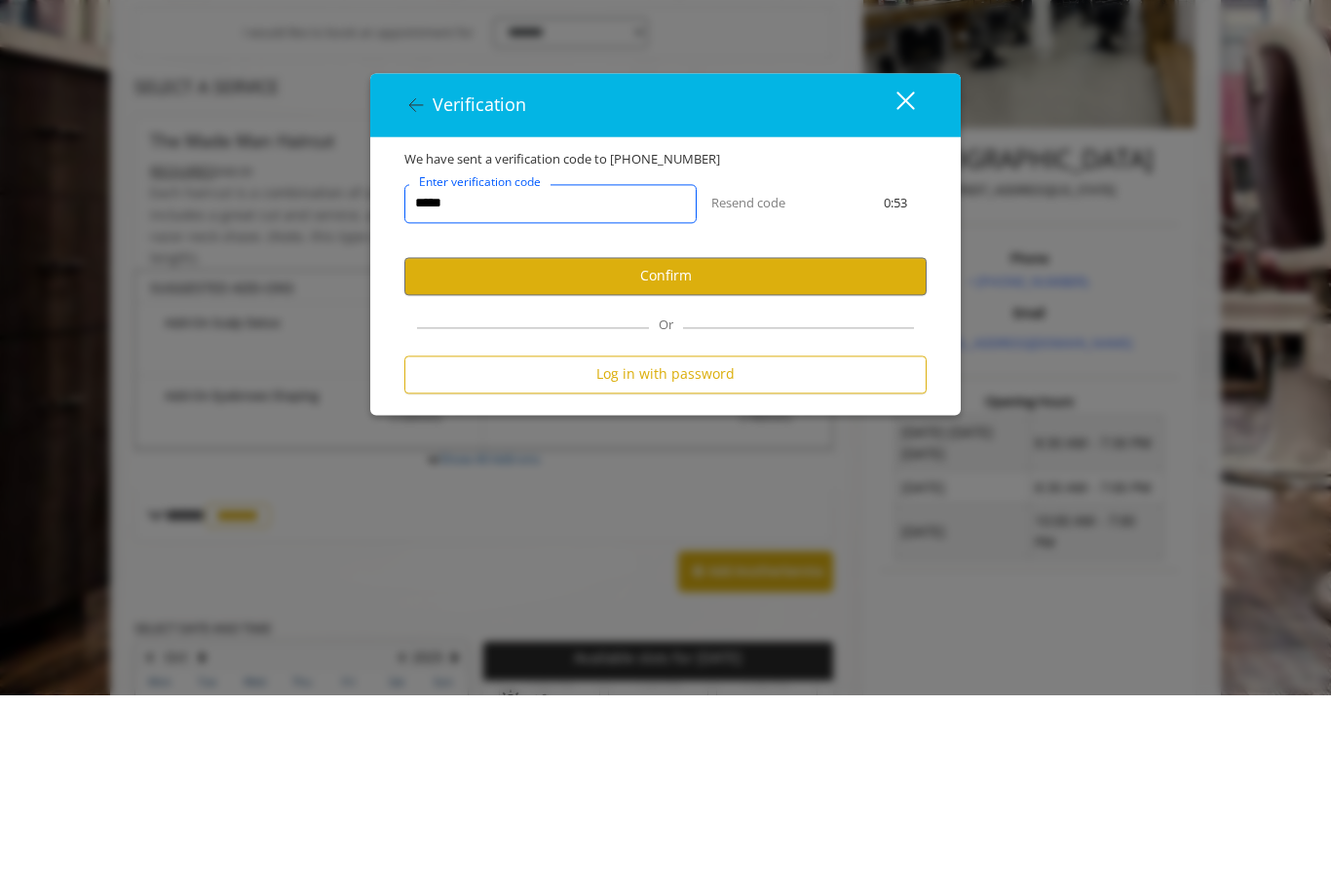
type input "******"
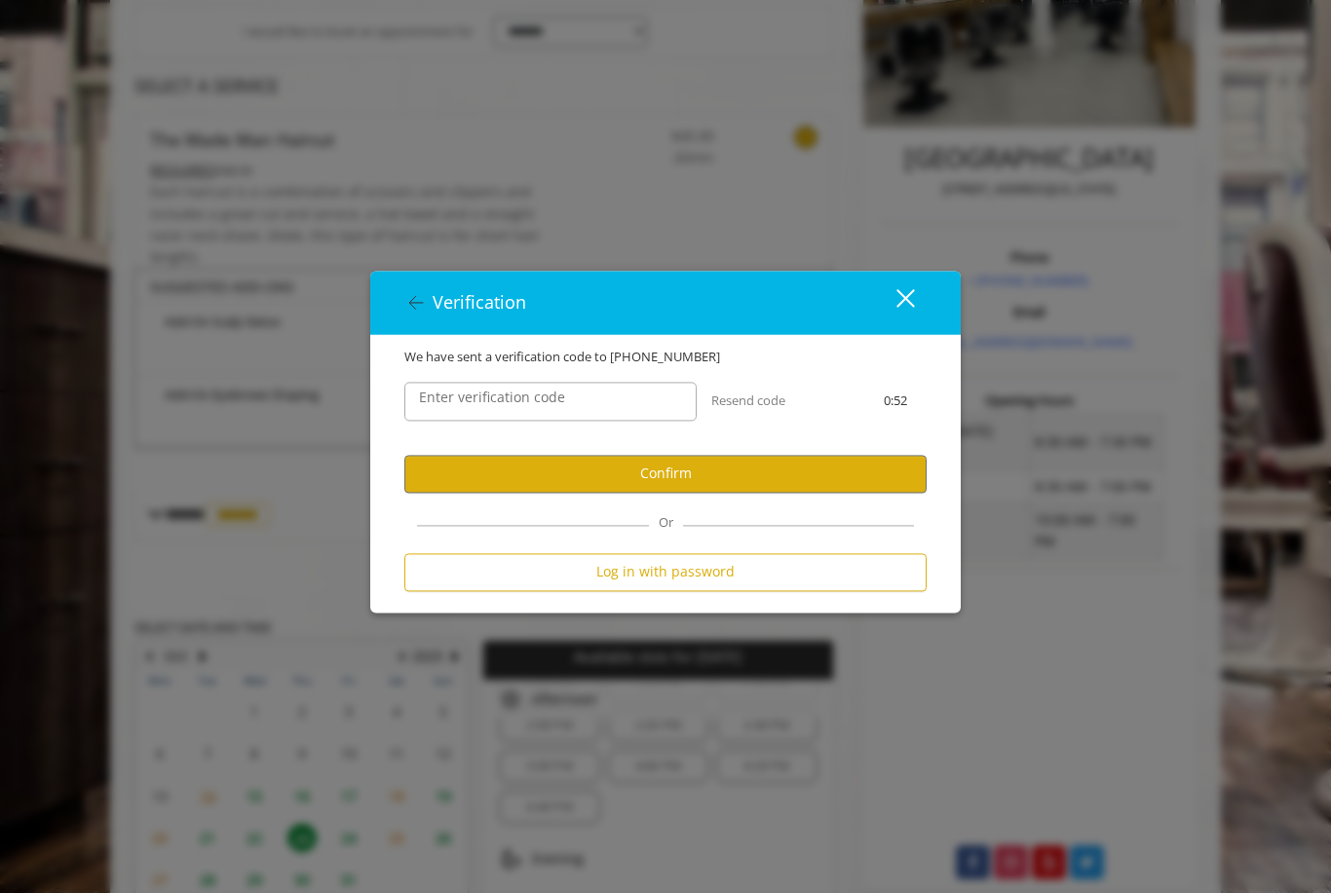
click at [736, 472] on button "Confirm" at bounding box center [665, 474] width 522 height 38
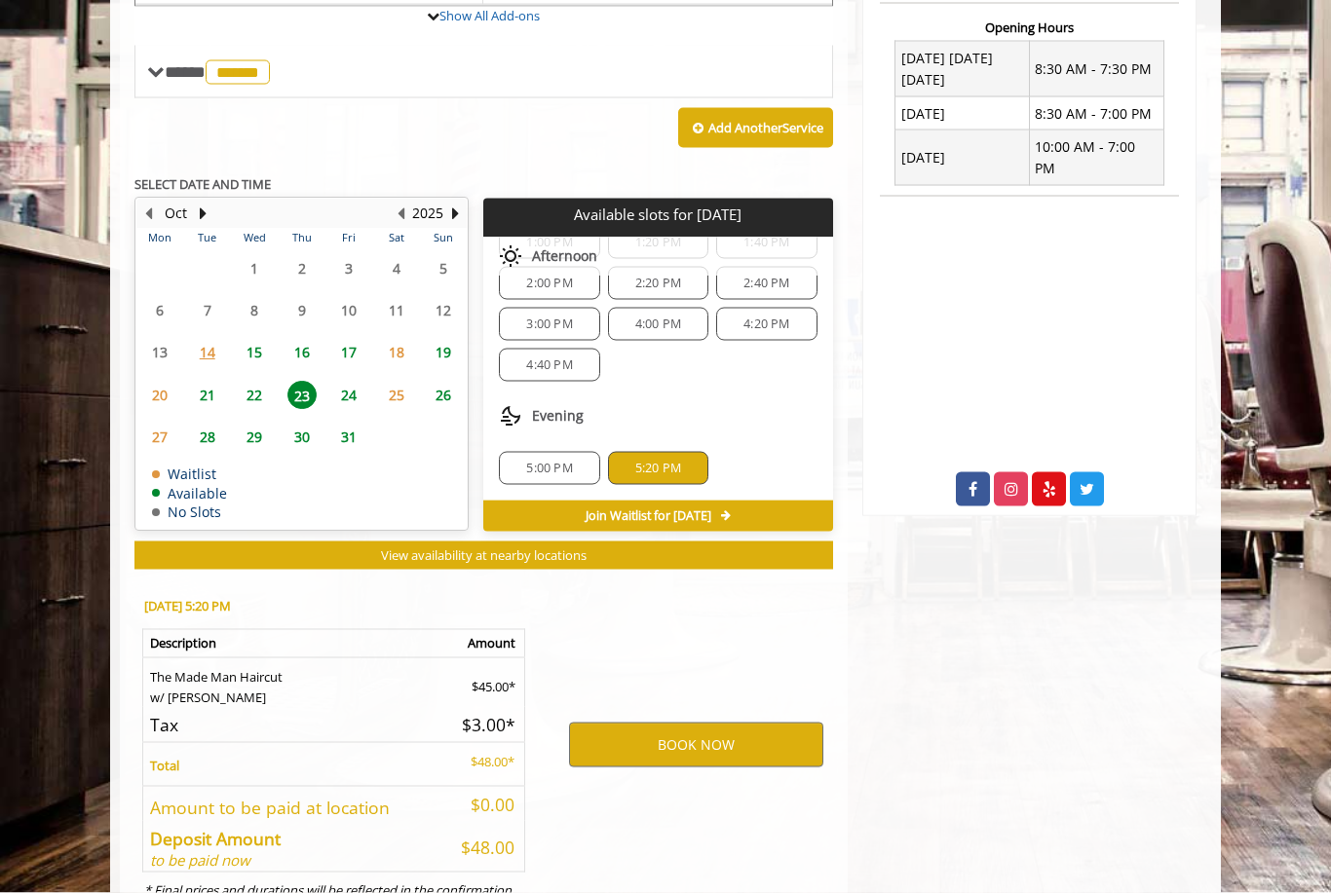
scroll to position [759, 0]
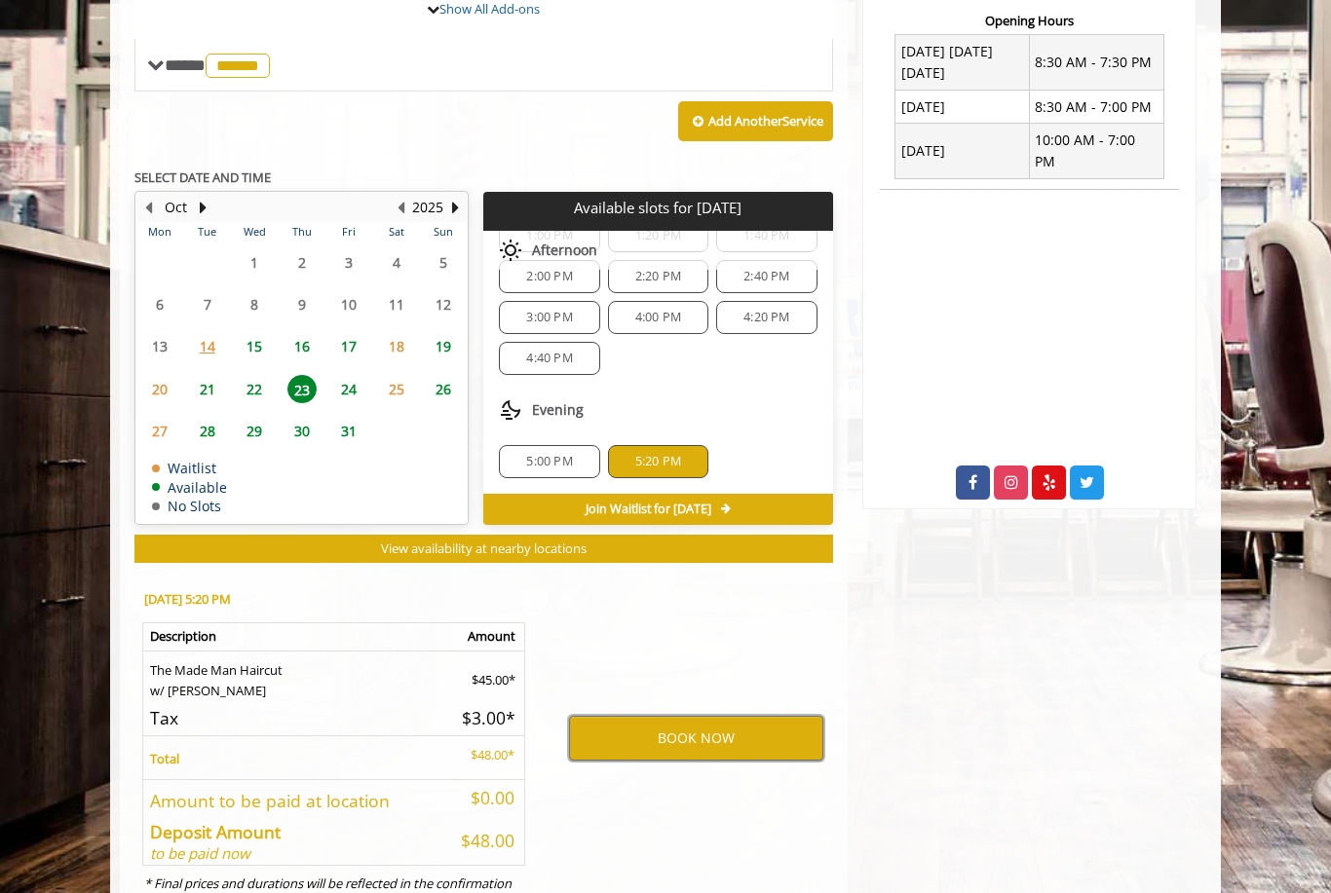
click at [730, 727] on button "BOOK NOW" at bounding box center [696, 738] width 254 height 45
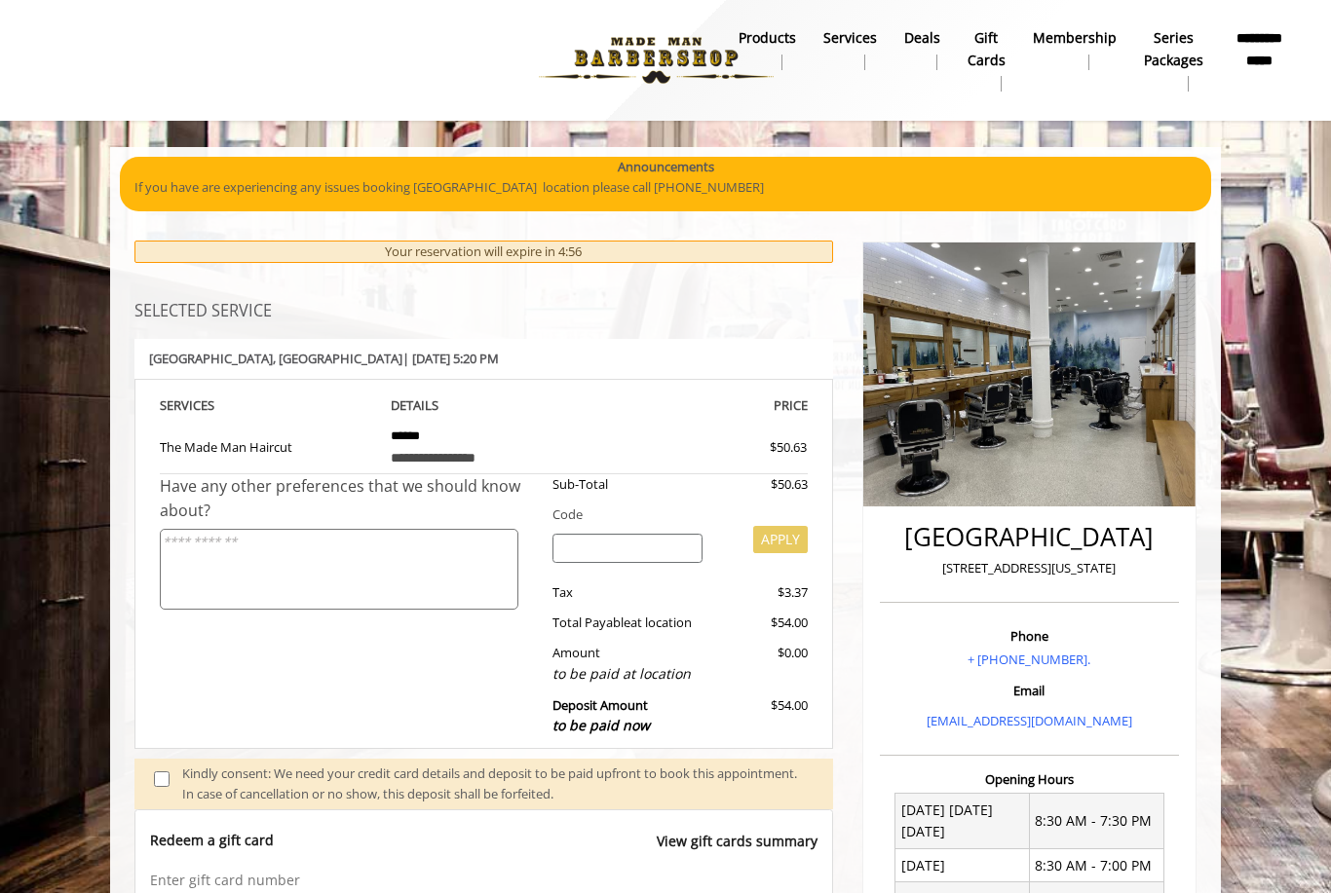
scroll to position [293, 0]
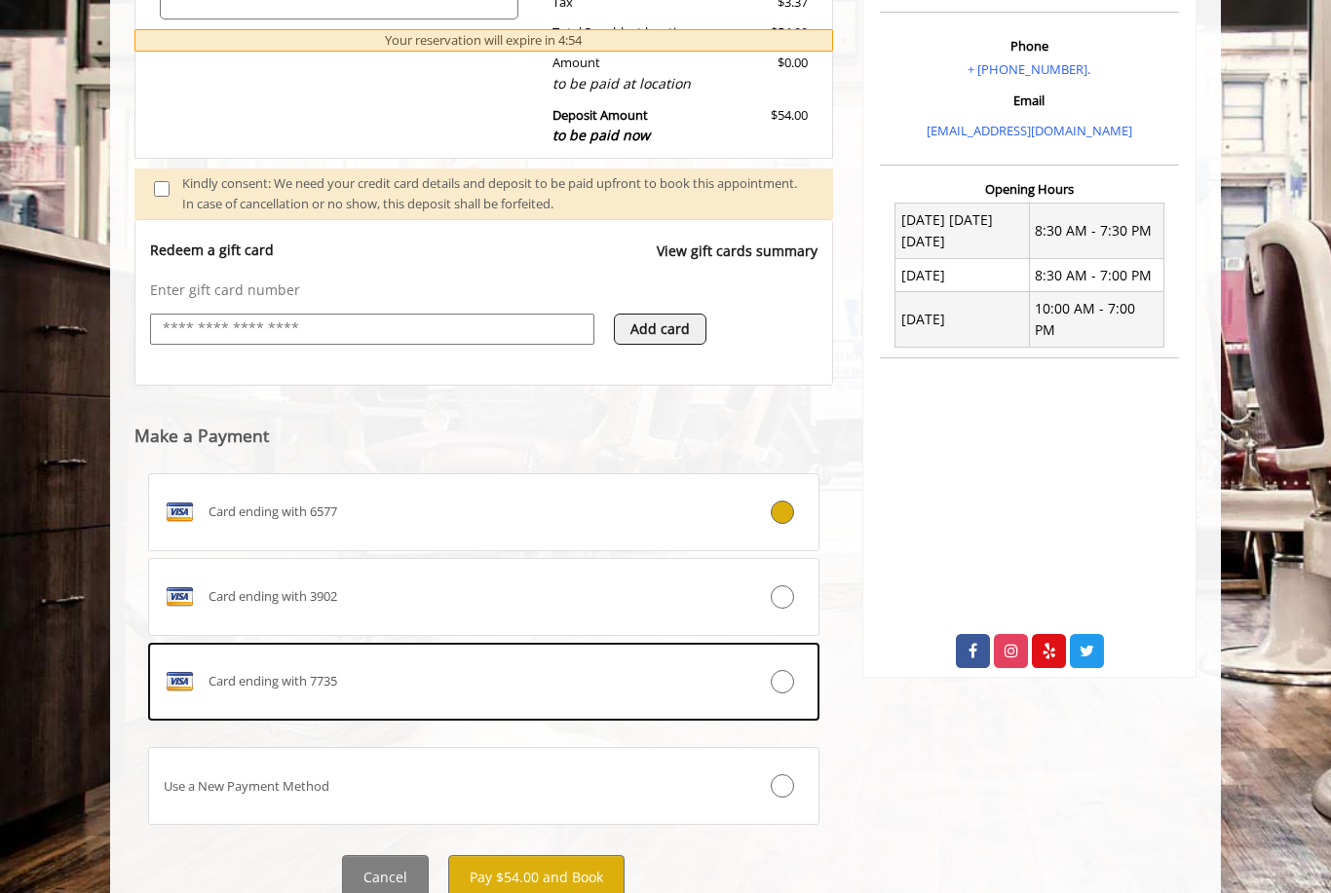
click at [585, 873] on button "Pay $54.00 and Book" at bounding box center [536, 877] width 176 height 44
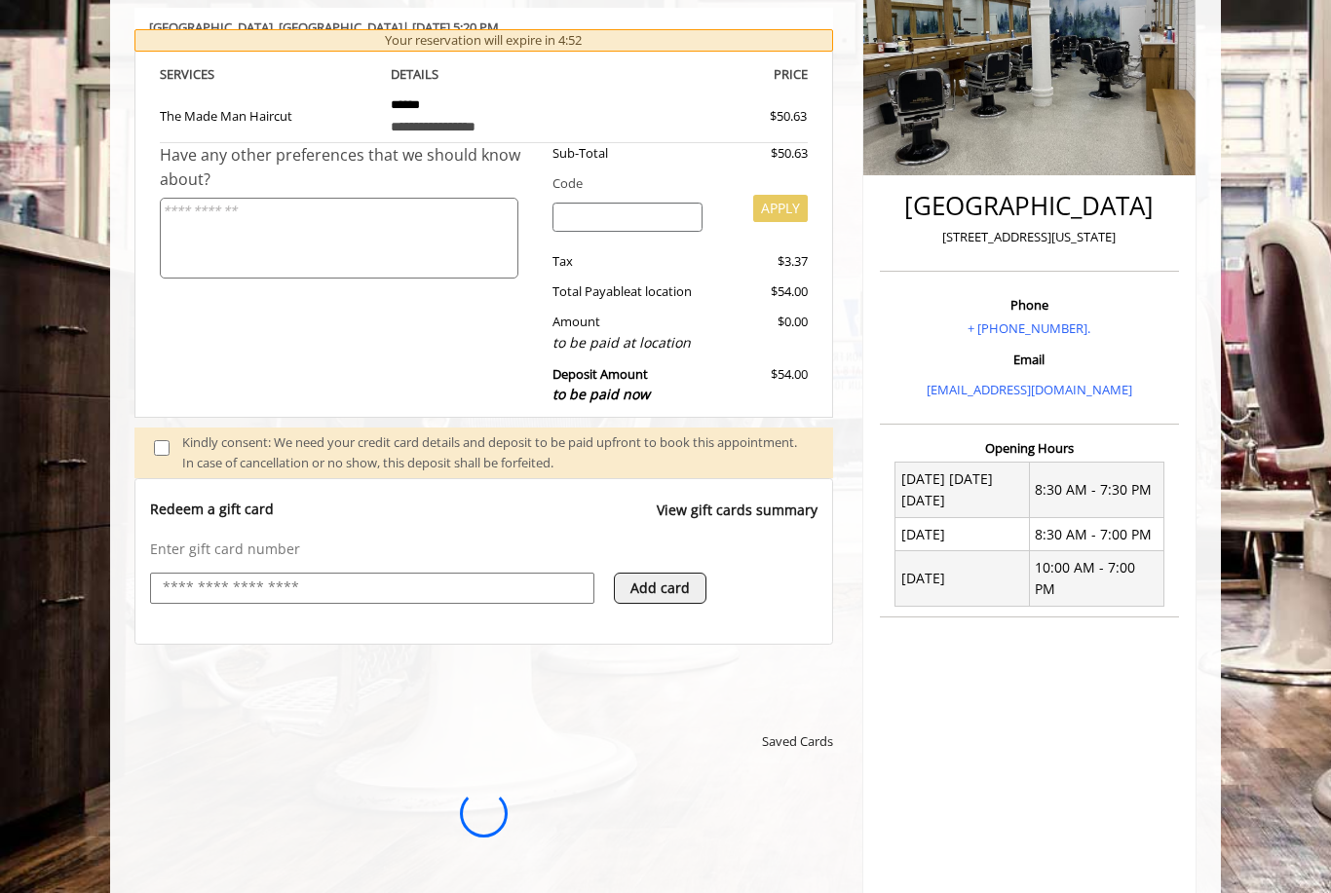
scroll to position [0, 0]
